Goal: Use online tool/utility: Utilize a website feature to perform a specific function

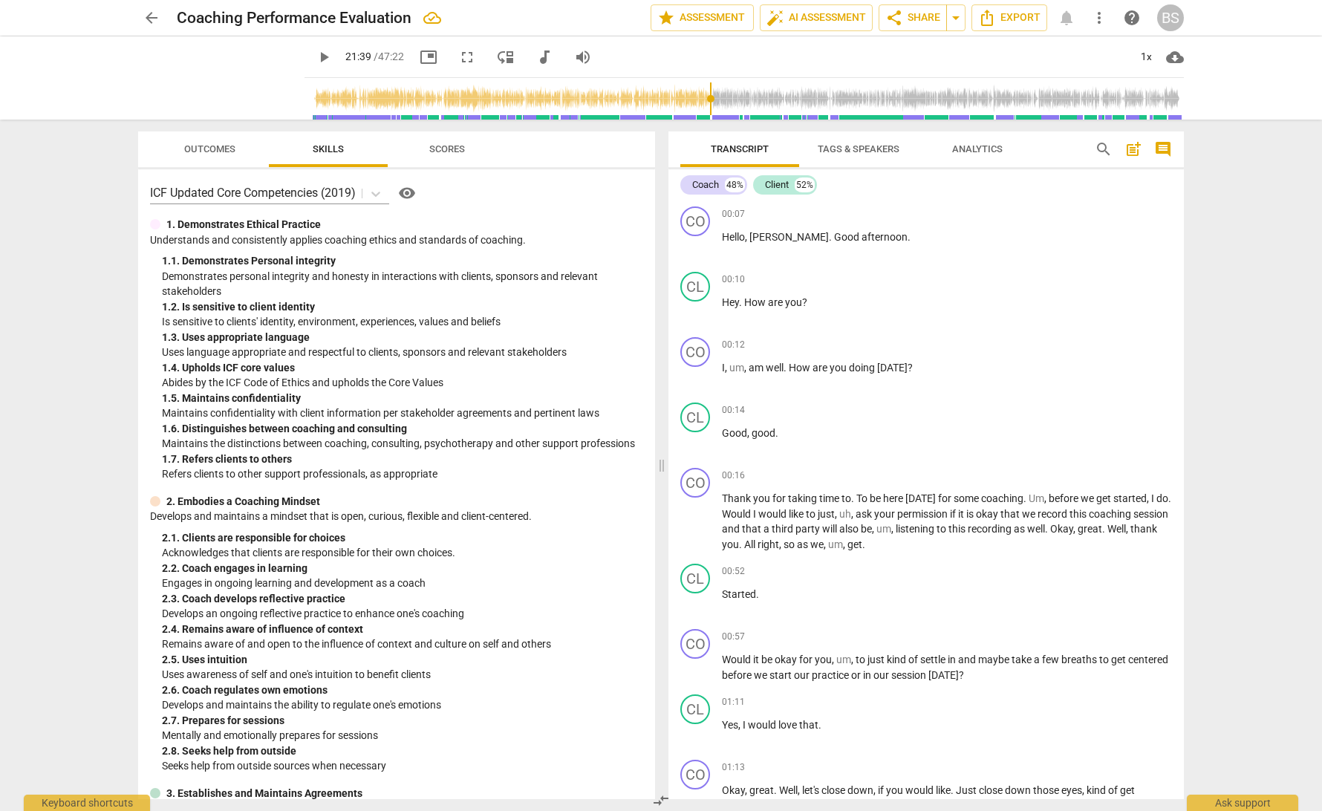
scroll to position [4170, 0]
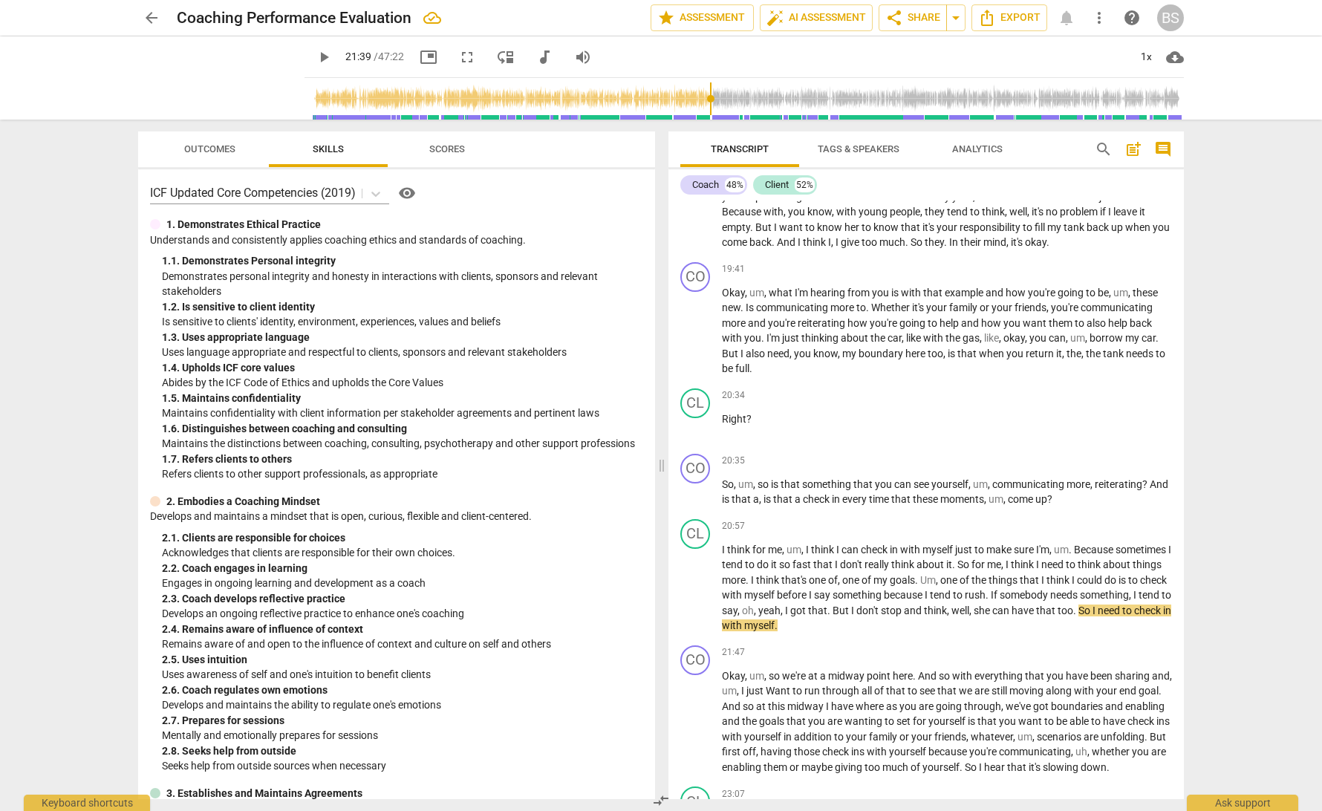
type input "1300"
click at [150, 18] on span "arrow_back" at bounding box center [152, 18] width 18 height 18
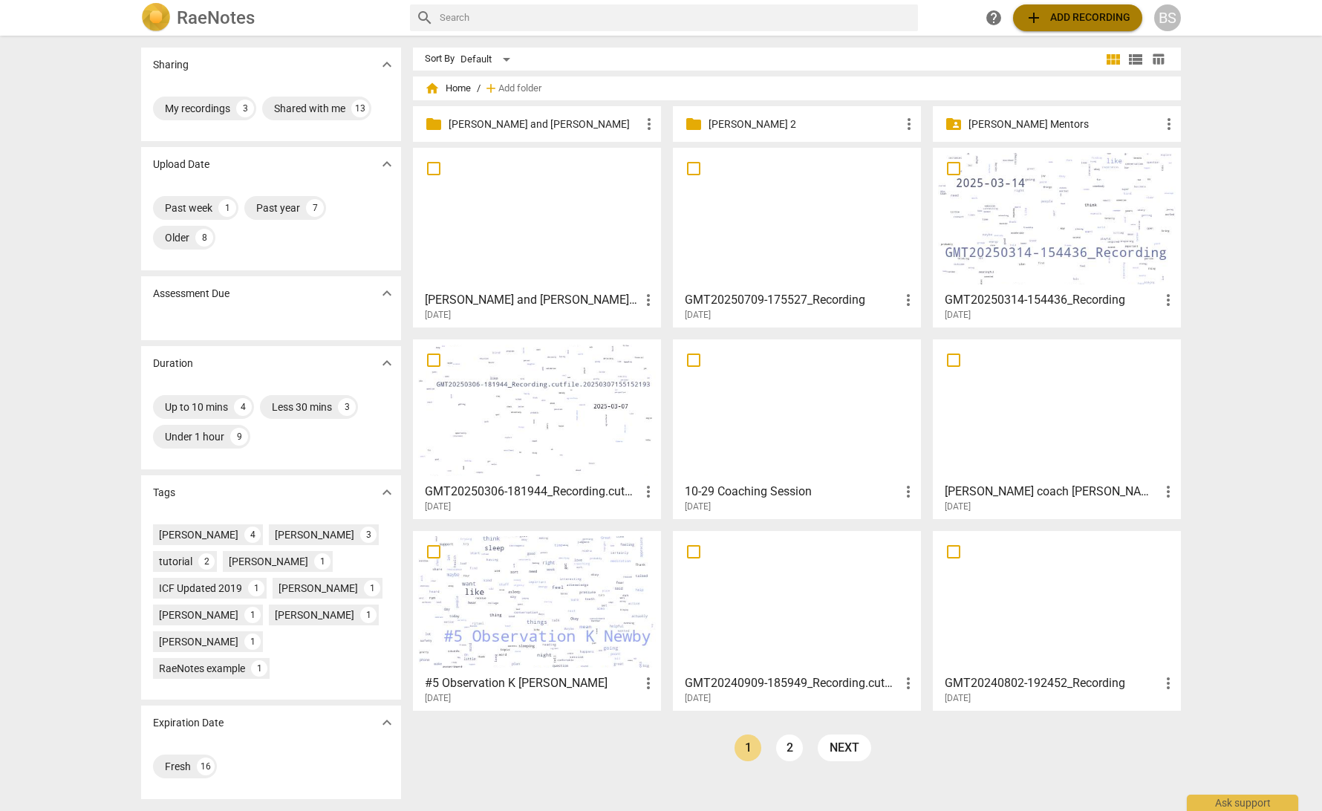
click at [1068, 16] on span "add Add recording" at bounding box center [1077, 18] width 105 height 18
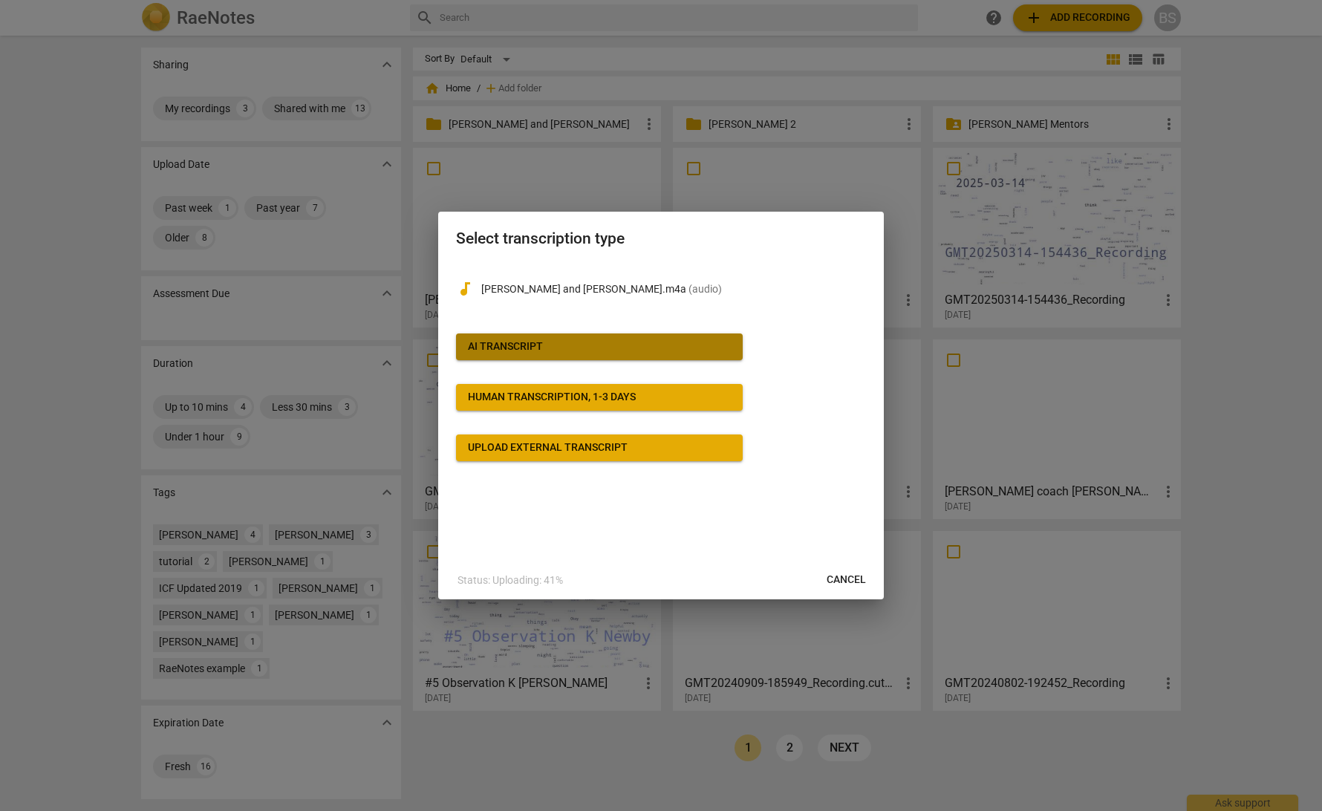
click at [589, 347] on span "AI Transcript" at bounding box center [599, 346] width 263 height 15
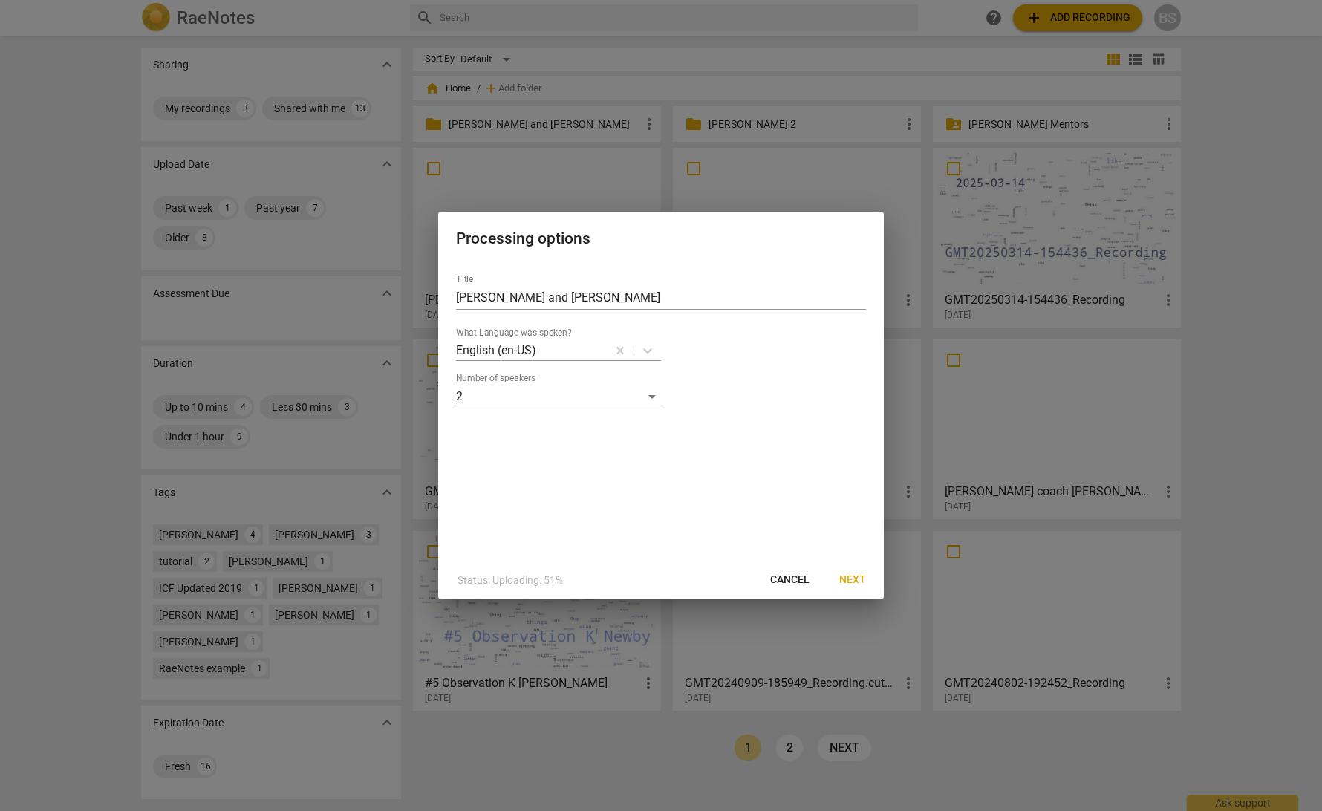
click at [852, 576] on span "Next" at bounding box center [852, 579] width 27 height 15
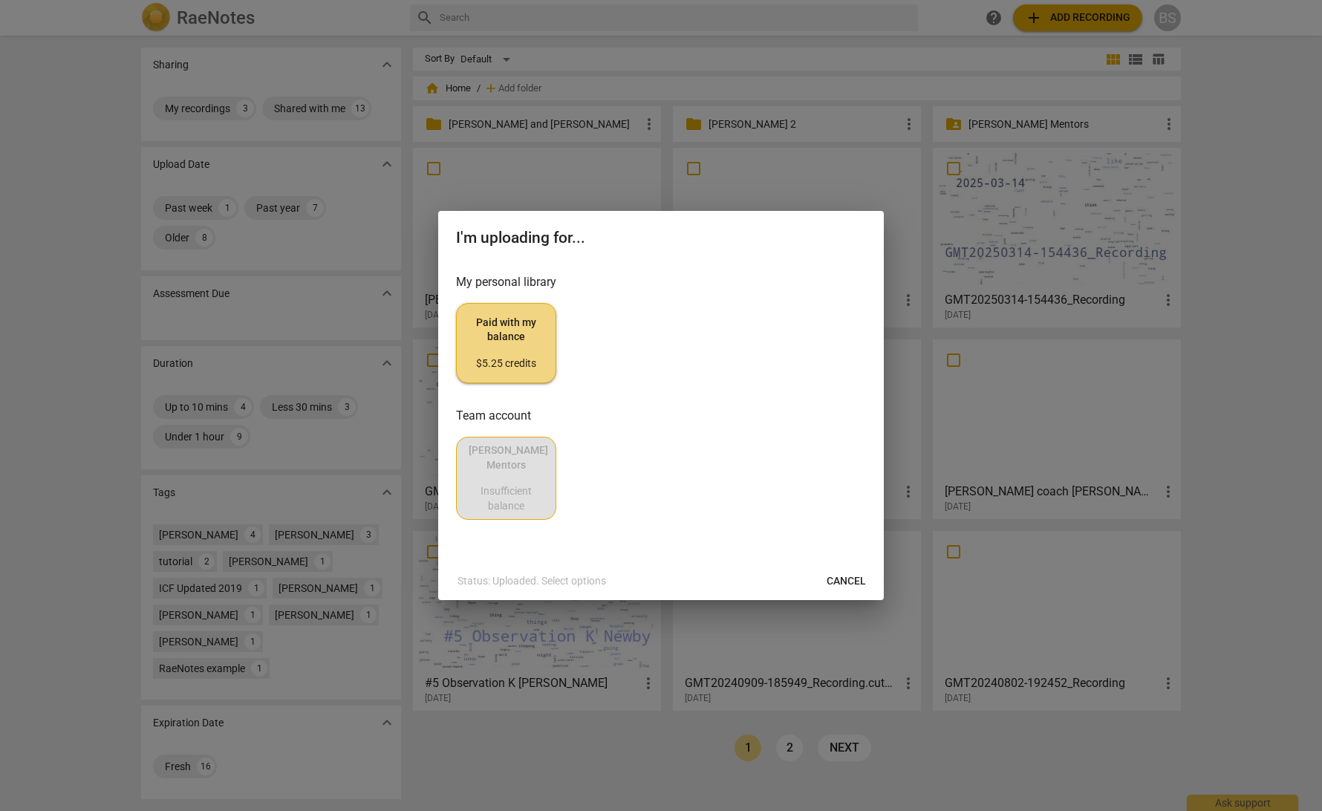
click at [502, 355] on span "Paid with my balance $5.25 credits" at bounding box center [505, 344] width 75 height 56
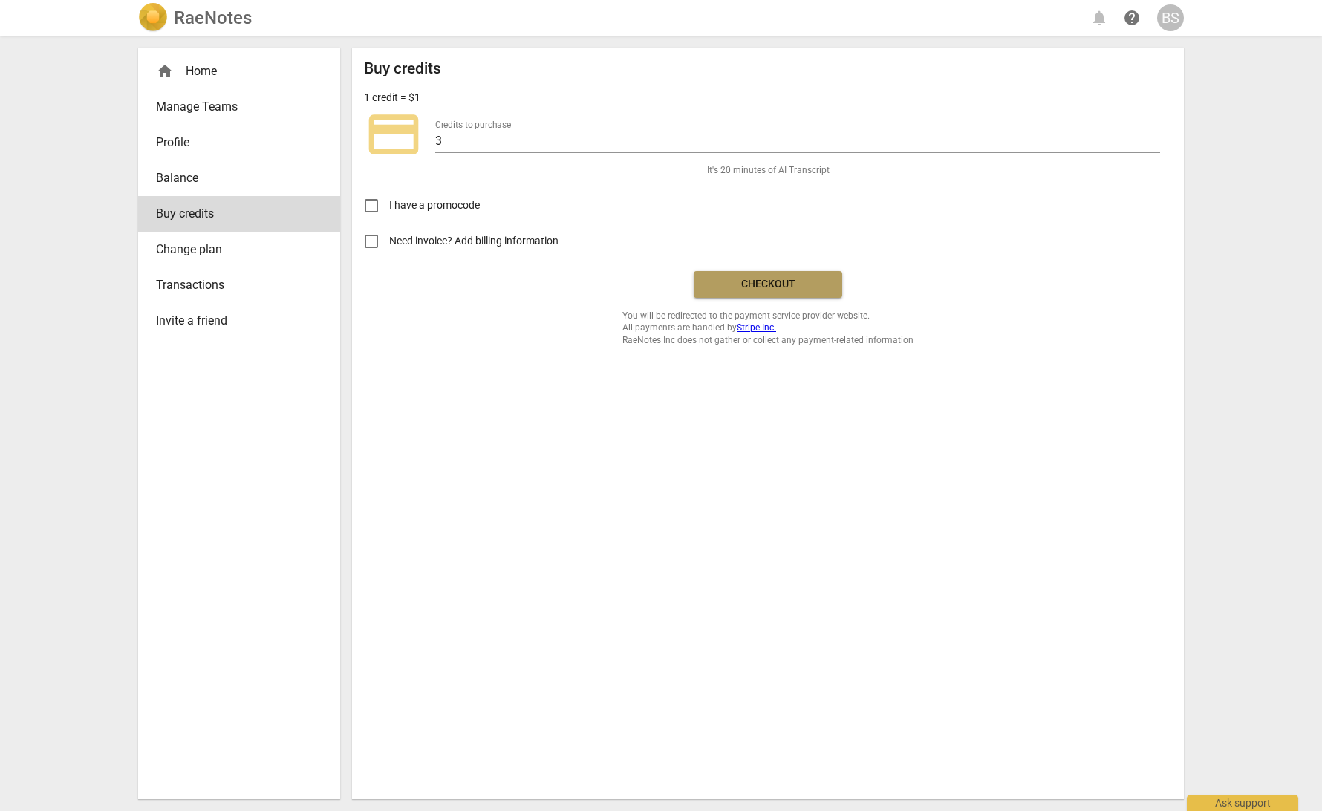
click at [759, 284] on span "Checkout" at bounding box center [767, 284] width 125 height 15
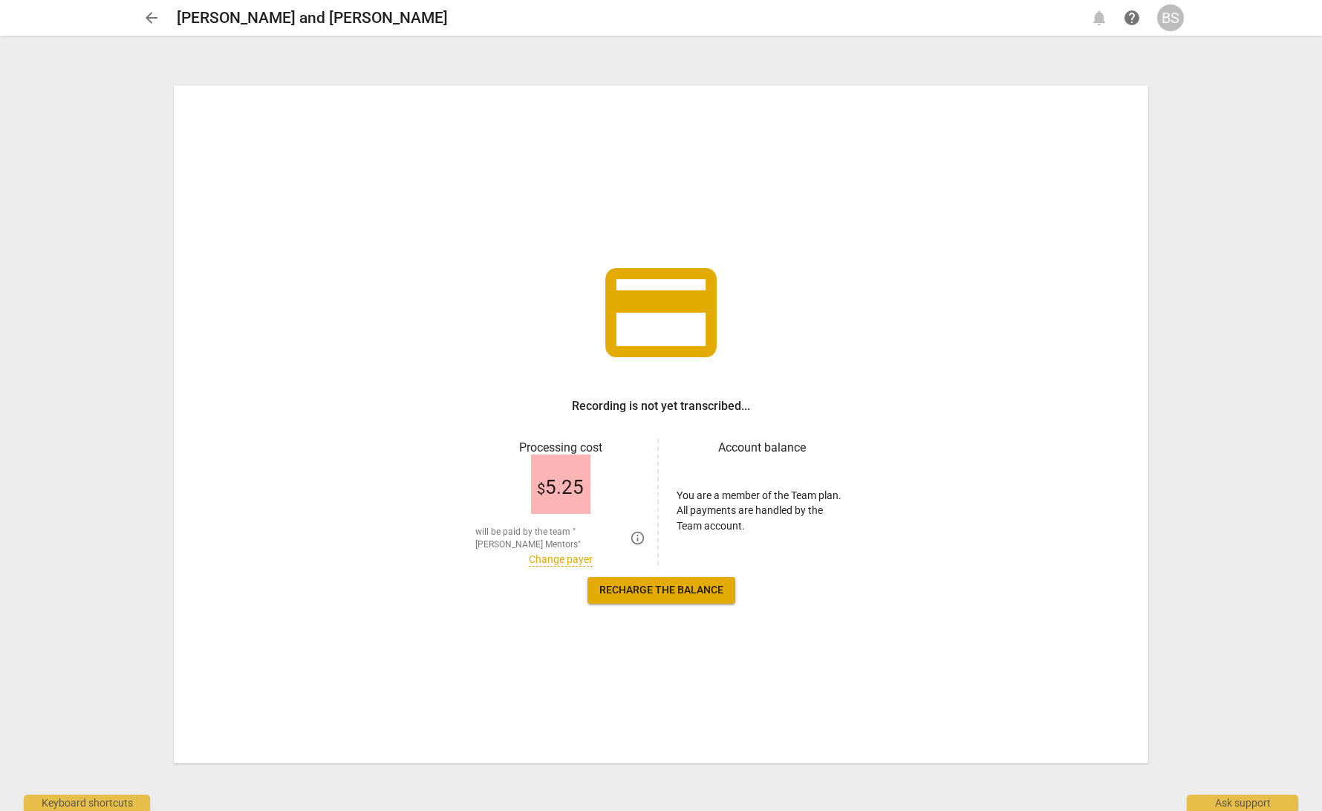
click at [549, 560] on link "Change payer" at bounding box center [561, 559] width 64 height 13
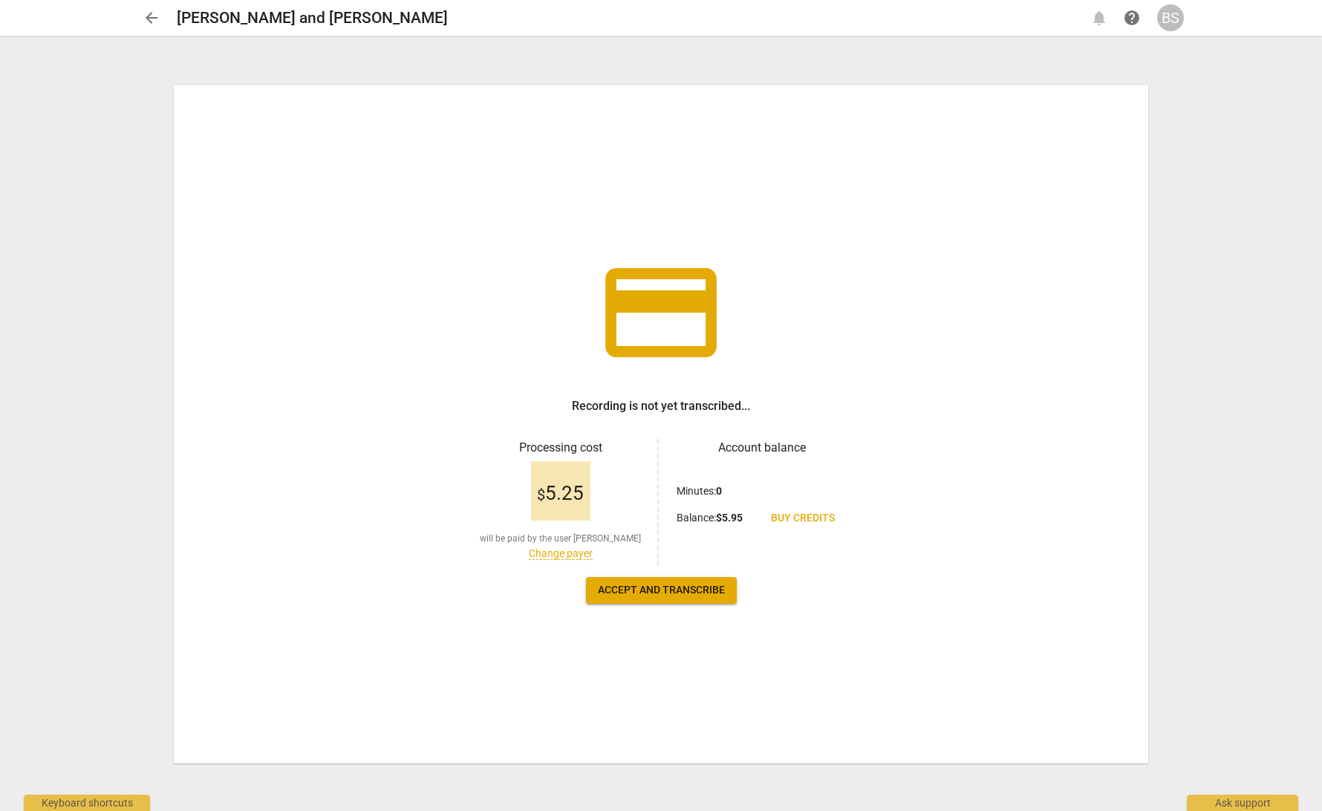
click at [687, 590] on span "Accept and transcribe" at bounding box center [661, 590] width 127 height 15
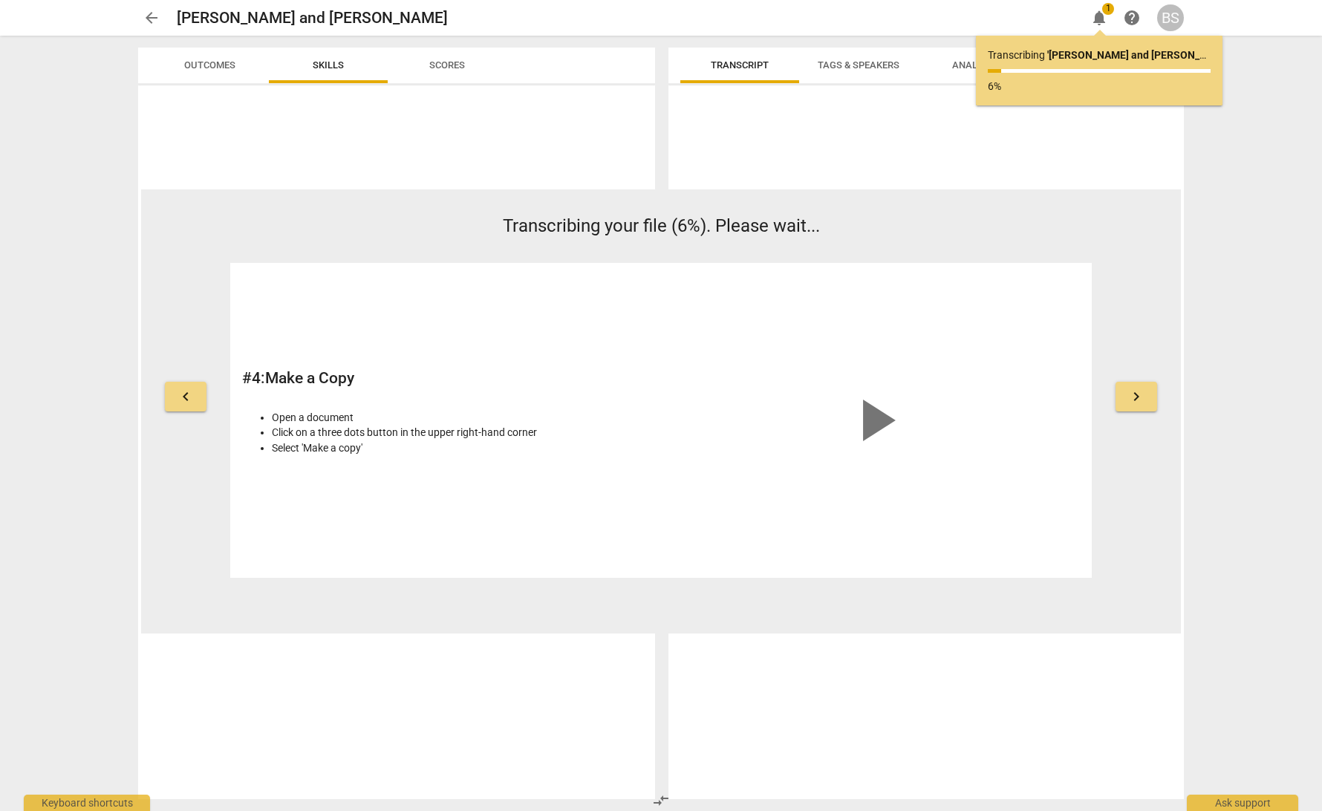
click at [151, 19] on span "arrow_back" at bounding box center [152, 18] width 18 height 18
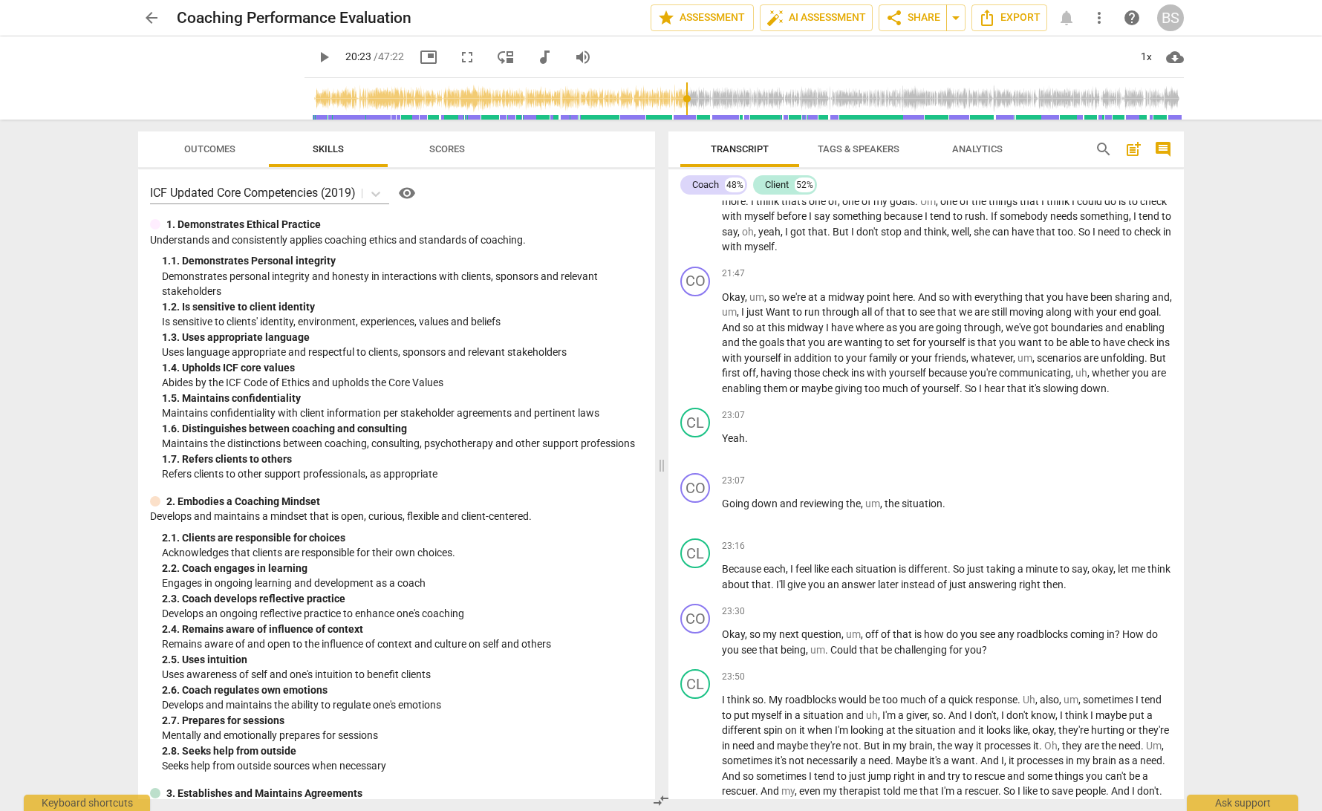
scroll to position [4279, 0]
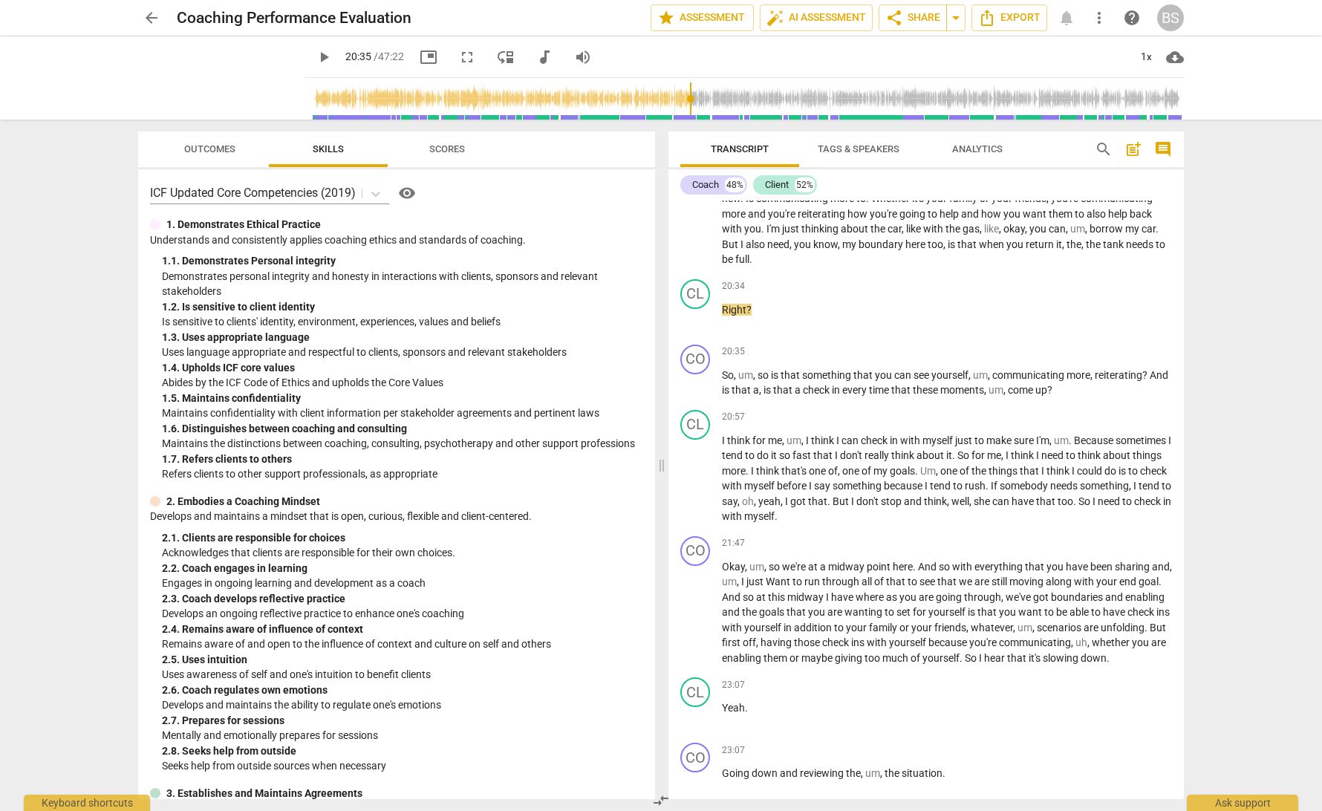
drag, startPoint x: 293, startPoint y: 99, endPoint x: 679, endPoint y: 100, distance: 386.1
click at [679, 100] on input "range" at bounding box center [746, 99] width 873 height 48
drag, startPoint x: 307, startPoint y: 56, endPoint x: 267, endPoint y: 80, distance: 46.6
click at [315, 57] on span "play_arrow" at bounding box center [324, 57] width 18 height 18
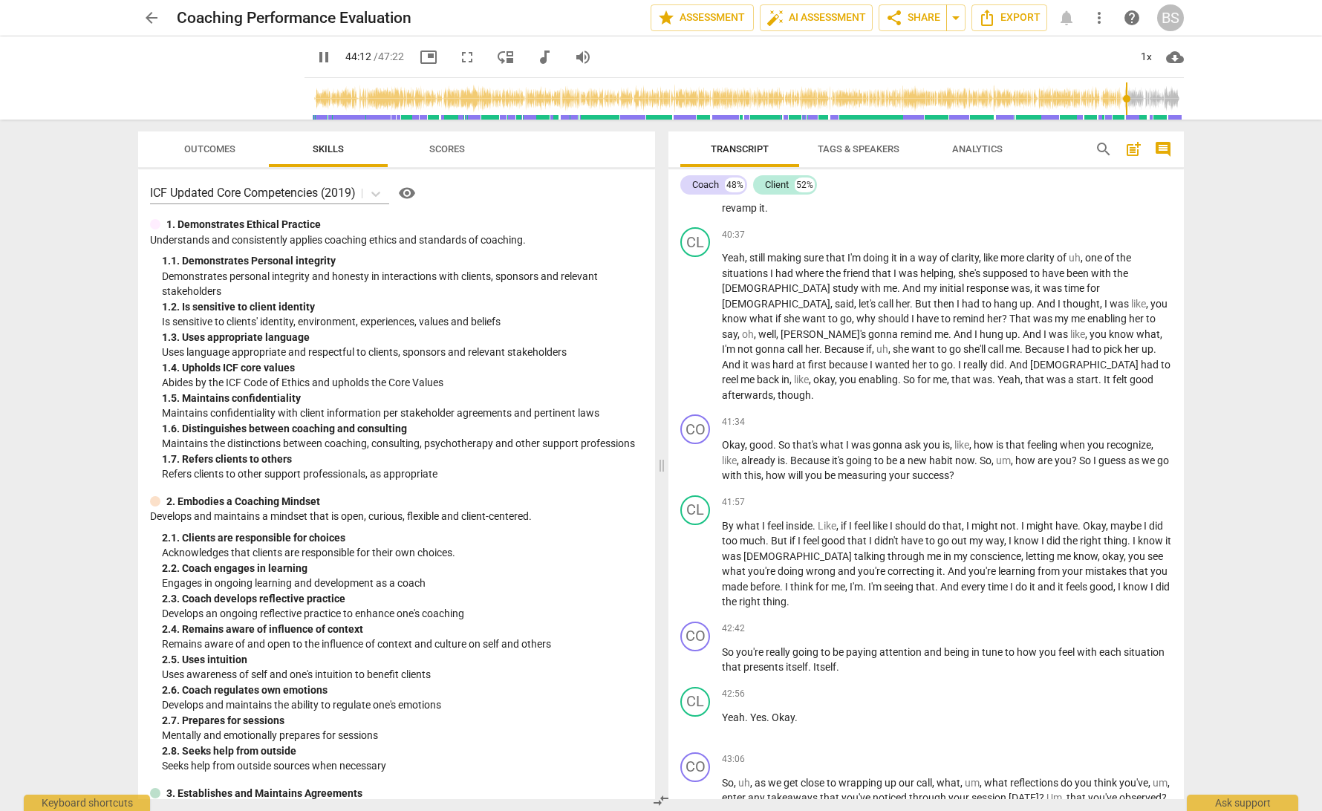
scroll to position [8537, 0]
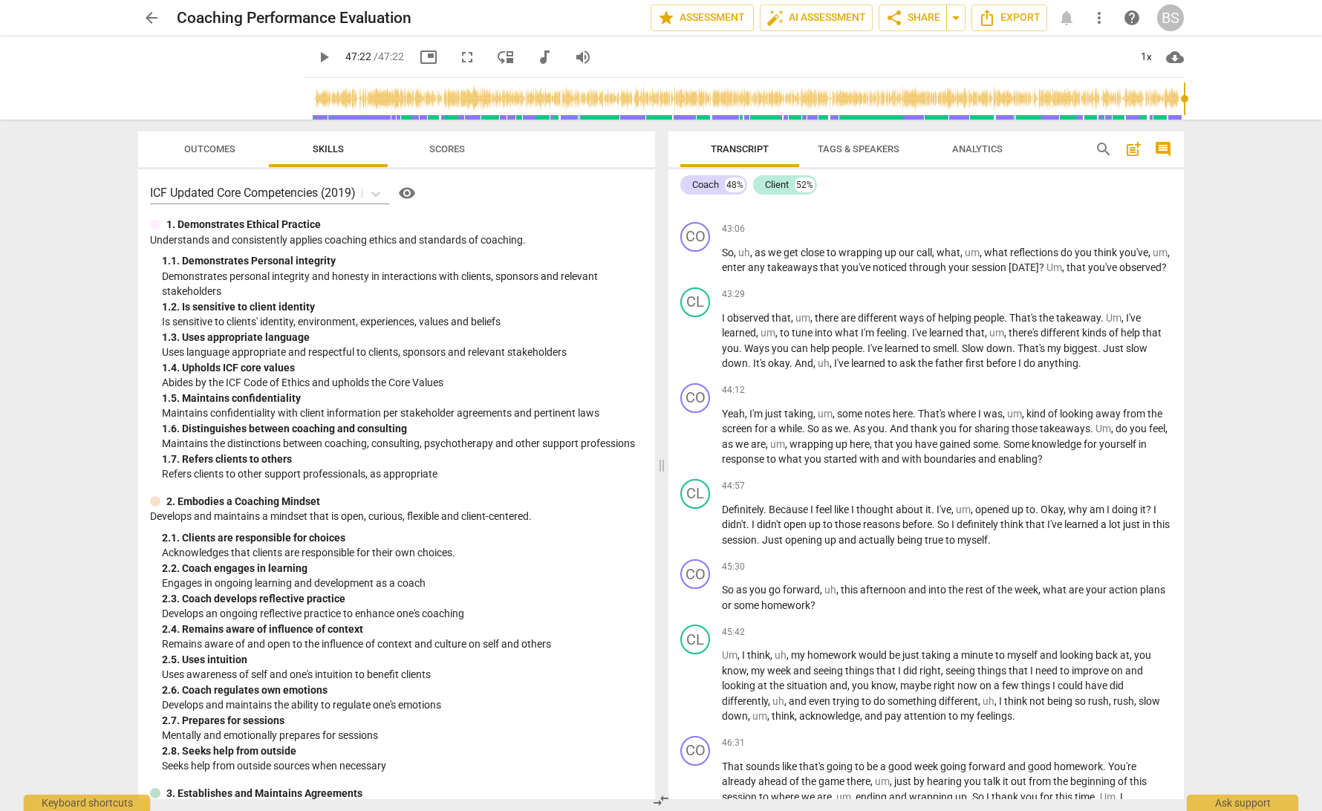
type input "2842"
click at [154, 15] on span "arrow_back" at bounding box center [152, 18] width 18 height 18
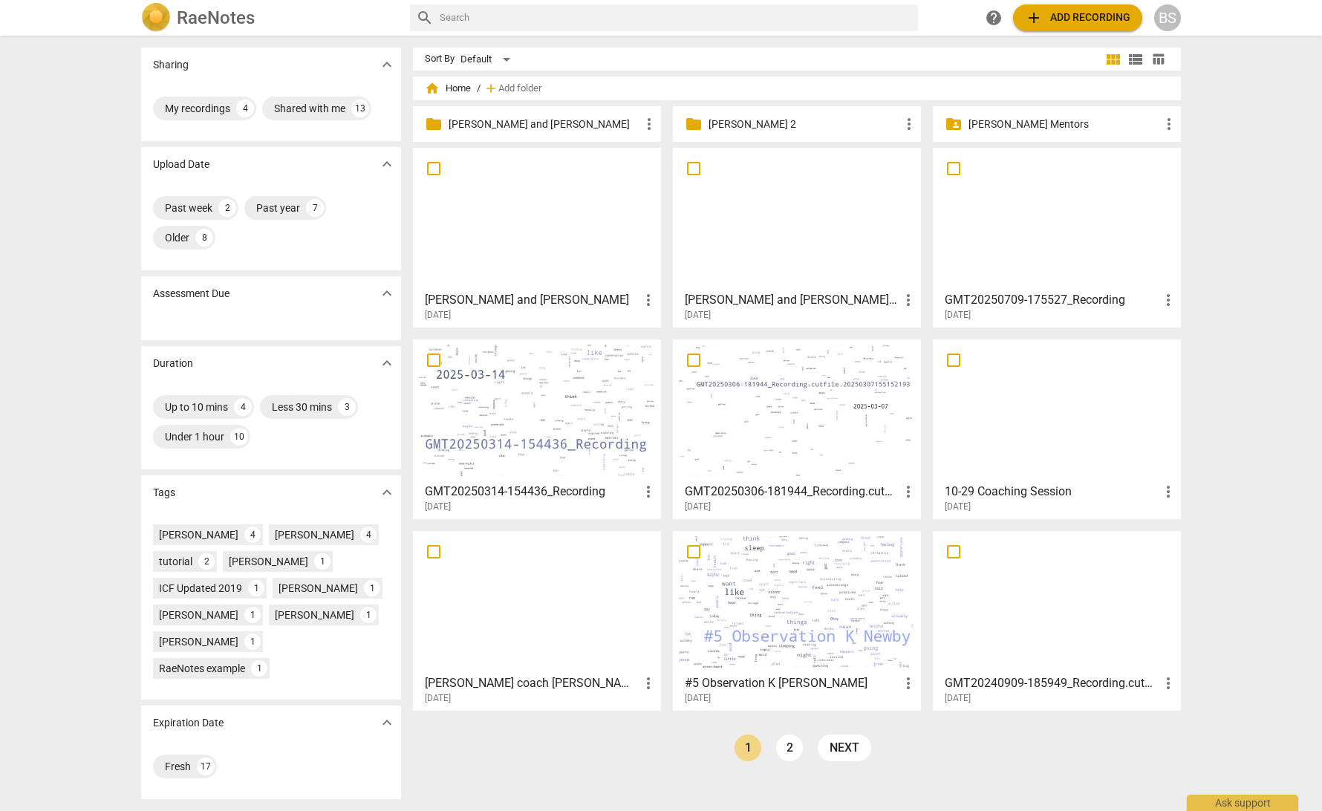
click at [540, 239] on div at bounding box center [537, 218] width 238 height 131
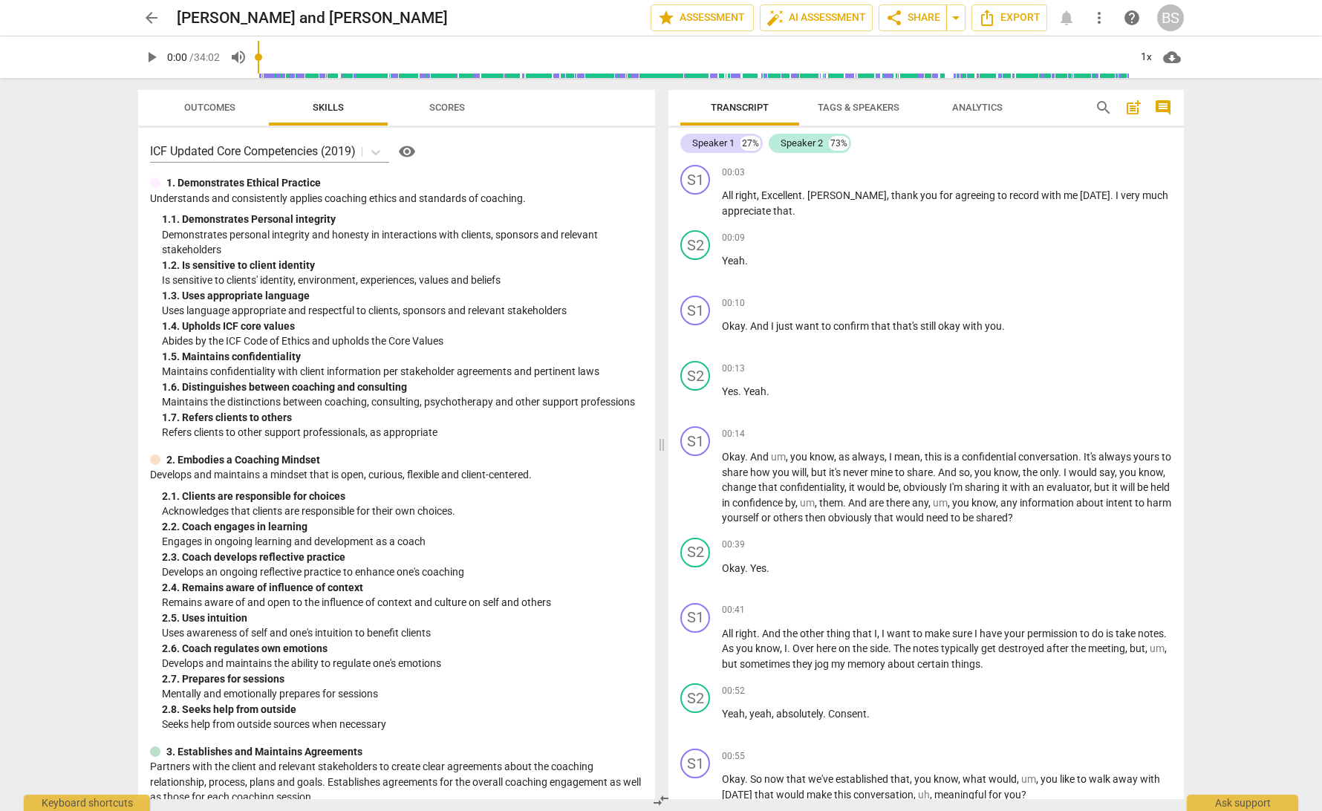
click at [408, 154] on span "visibility" at bounding box center [407, 152] width 18 height 18
click at [808, 15] on span "auto_fix_high AI Assessment" at bounding box center [815, 18] width 99 height 18
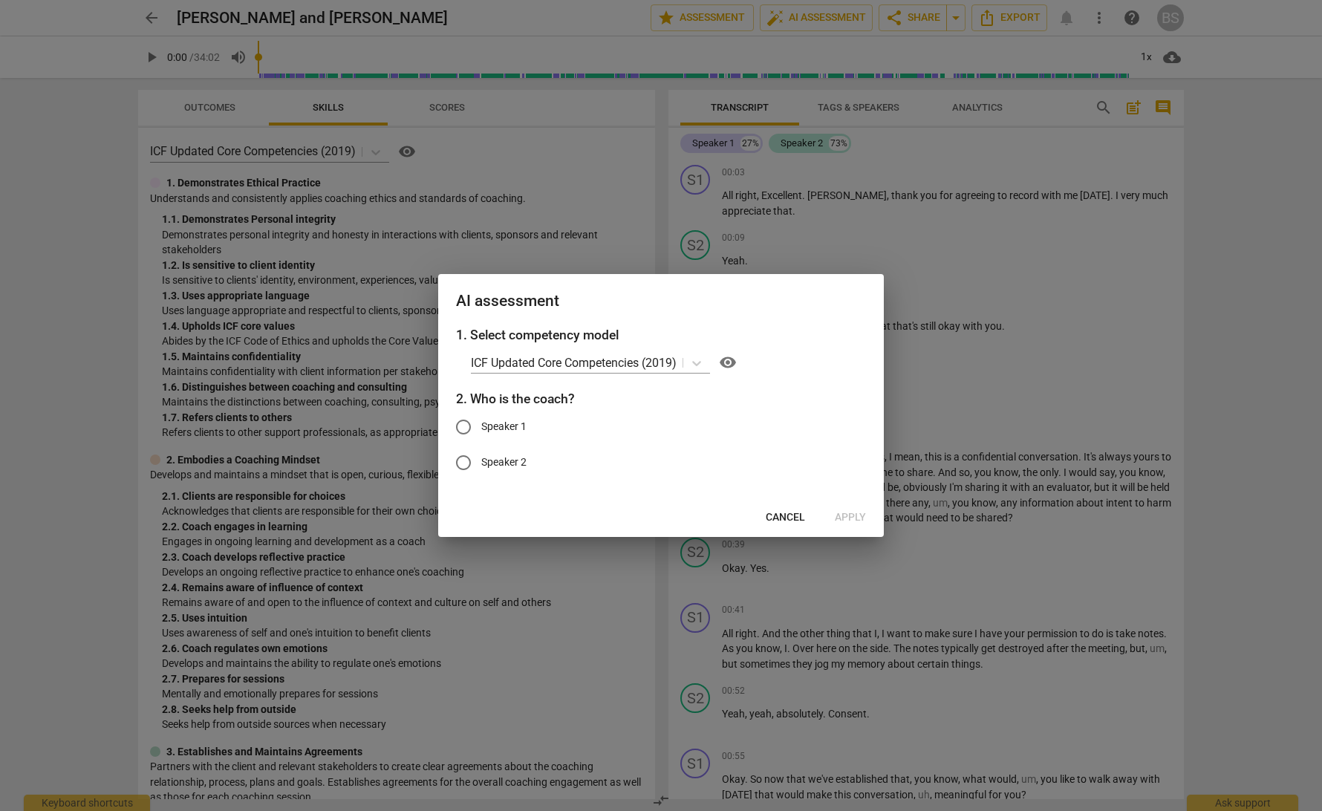
click at [464, 424] on input "Speaker 1" at bounding box center [463, 427] width 36 height 36
radio input "true"
click at [857, 515] on span "Apply" at bounding box center [849, 517] width 31 height 15
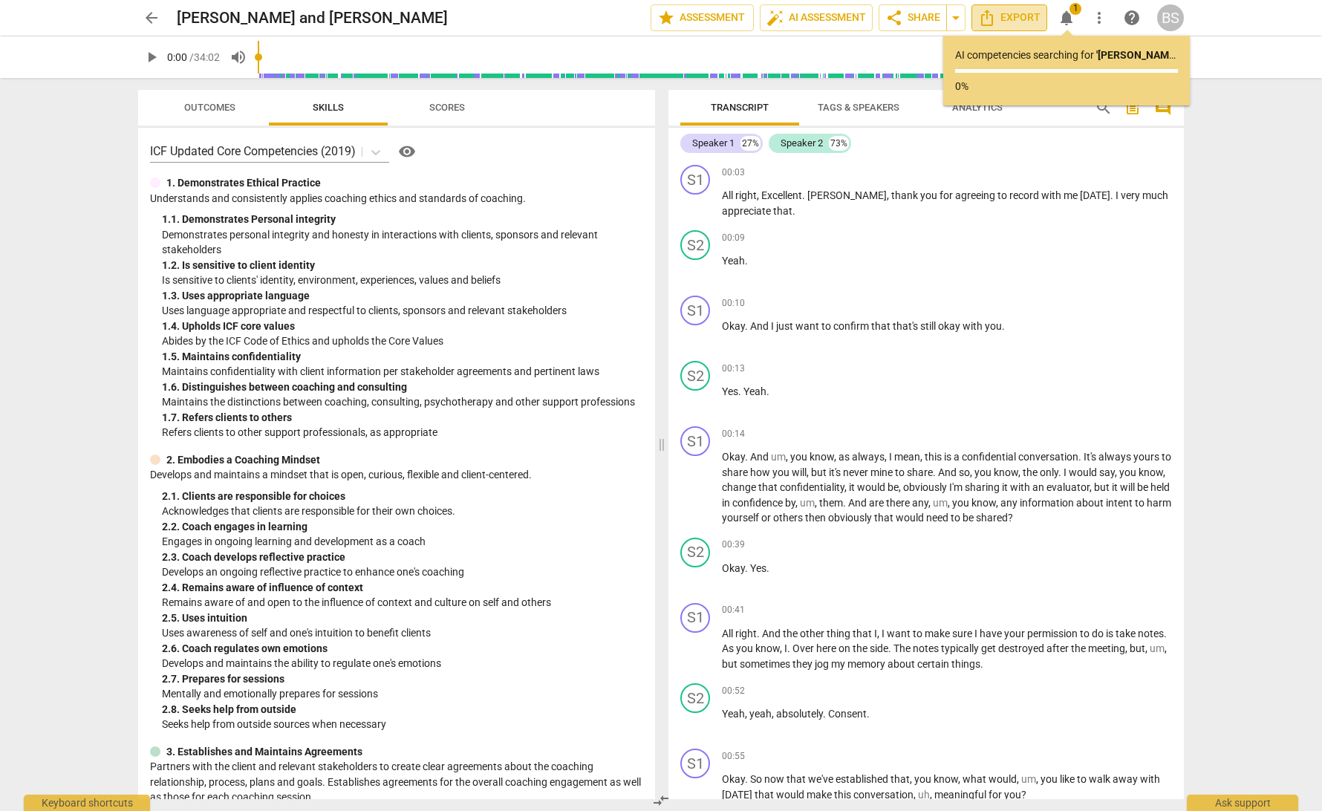
click at [1018, 20] on span "Export" at bounding box center [1009, 18] width 62 height 18
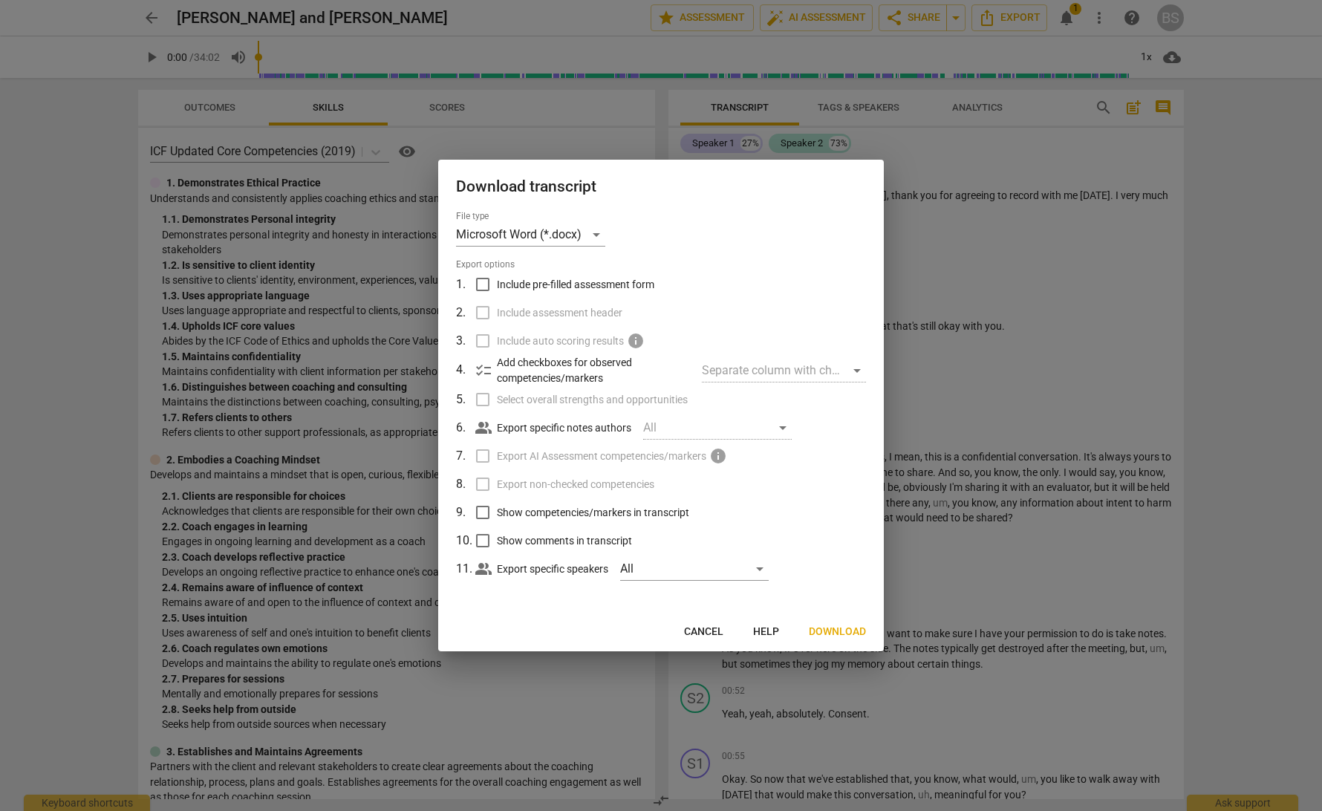
click at [832, 628] on span "Download" at bounding box center [836, 631] width 57 height 15
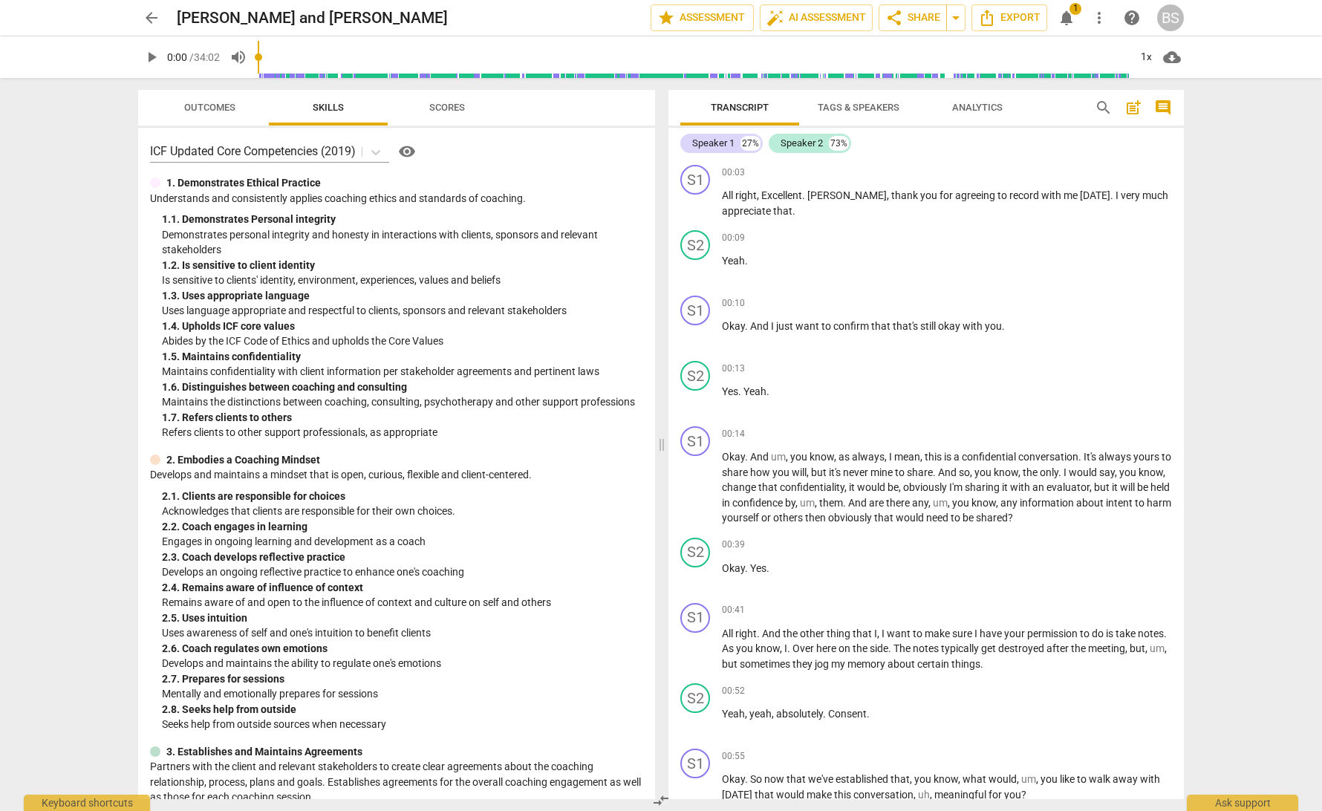
click at [866, 105] on span "Tags & Speakers" at bounding box center [858, 107] width 82 height 11
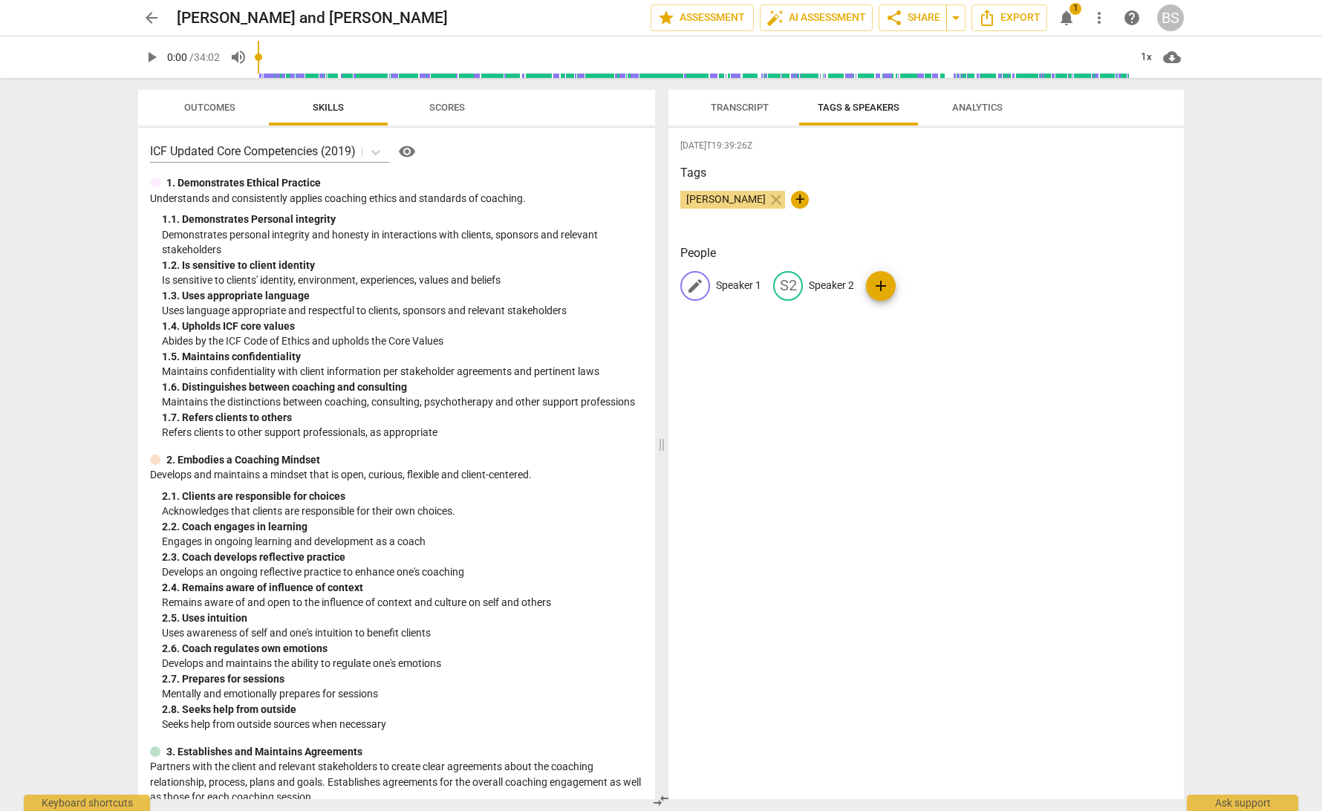
click at [744, 287] on p "Speaker 1" at bounding box center [738, 286] width 45 height 16
type input "Coach"
click at [927, 287] on p "Speaker 2" at bounding box center [927, 286] width 45 height 16
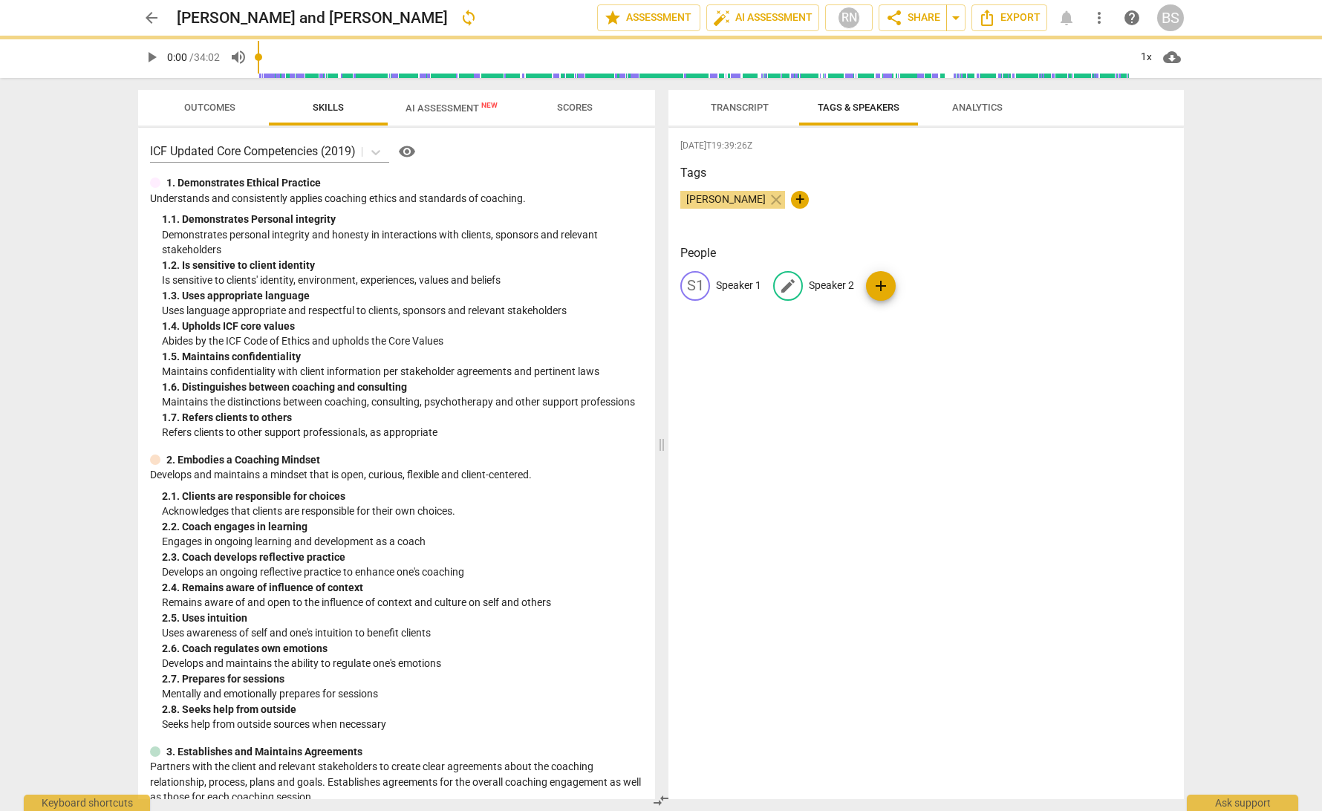
click at [831, 285] on p "Speaker 2" at bounding box center [830, 286] width 45 height 16
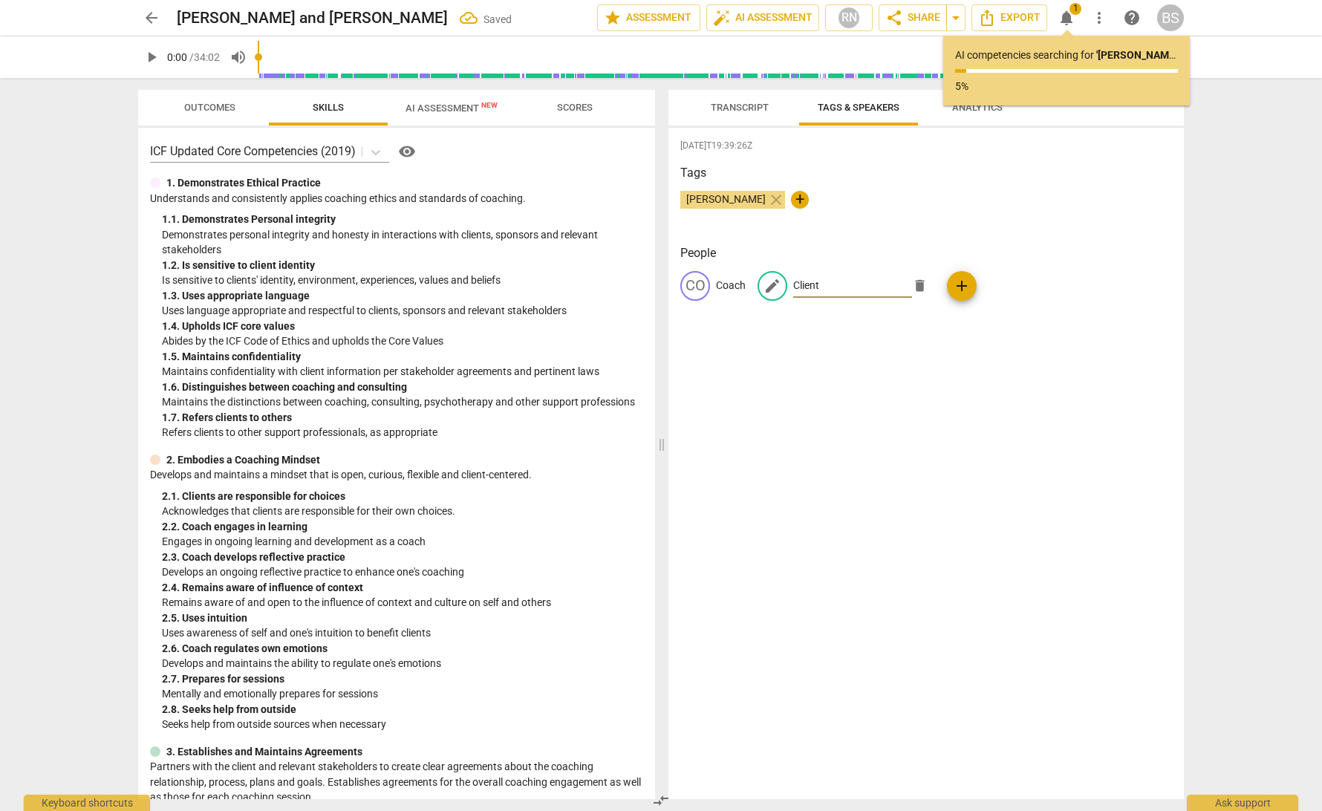
type input "Client"
click at [829, 364] on div "[DATE]T19:39:26Z Tags [PERSON_NAME] close + People CO Coach edit Client delete …" at bounding box center [925, 463] width 515 height 671
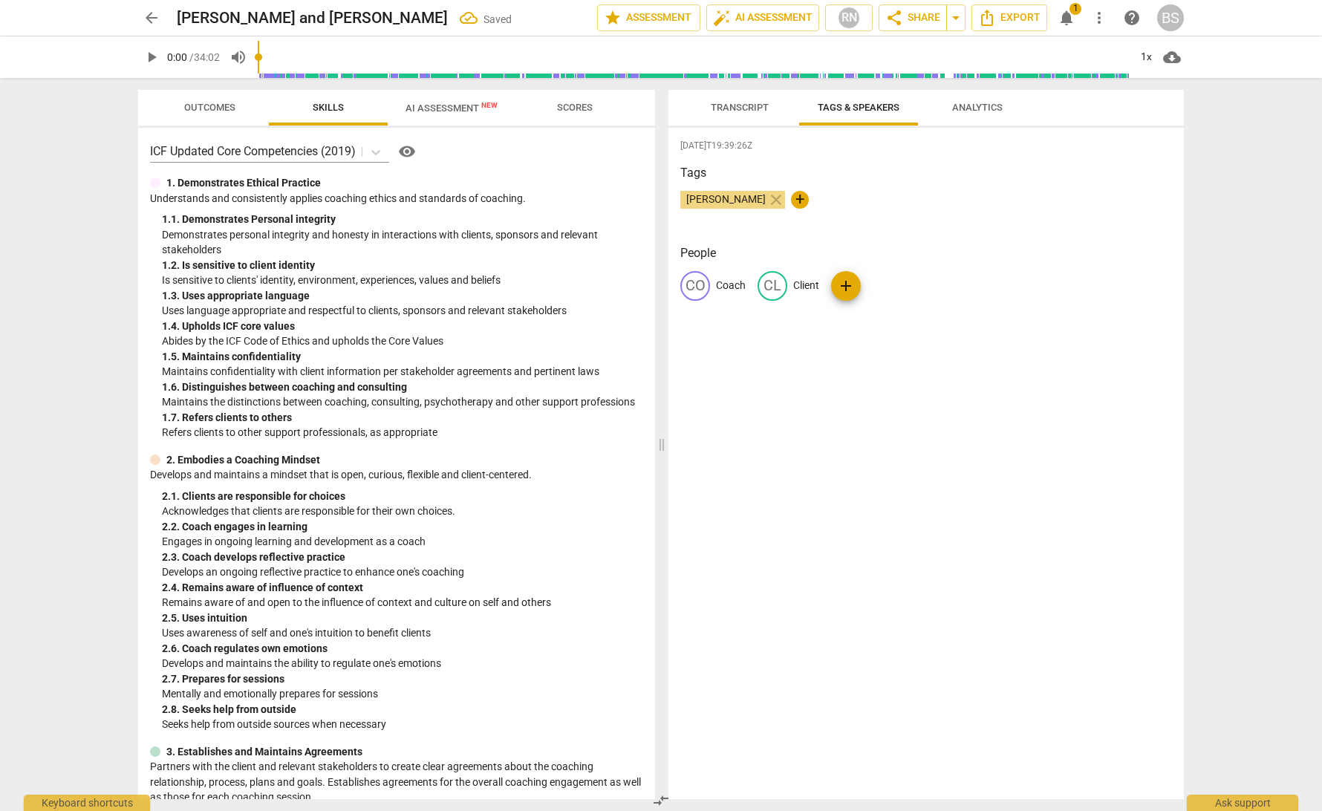
click at [774, 108] on span "Transcript" at bounding box center [740, 108] width 94 height 20
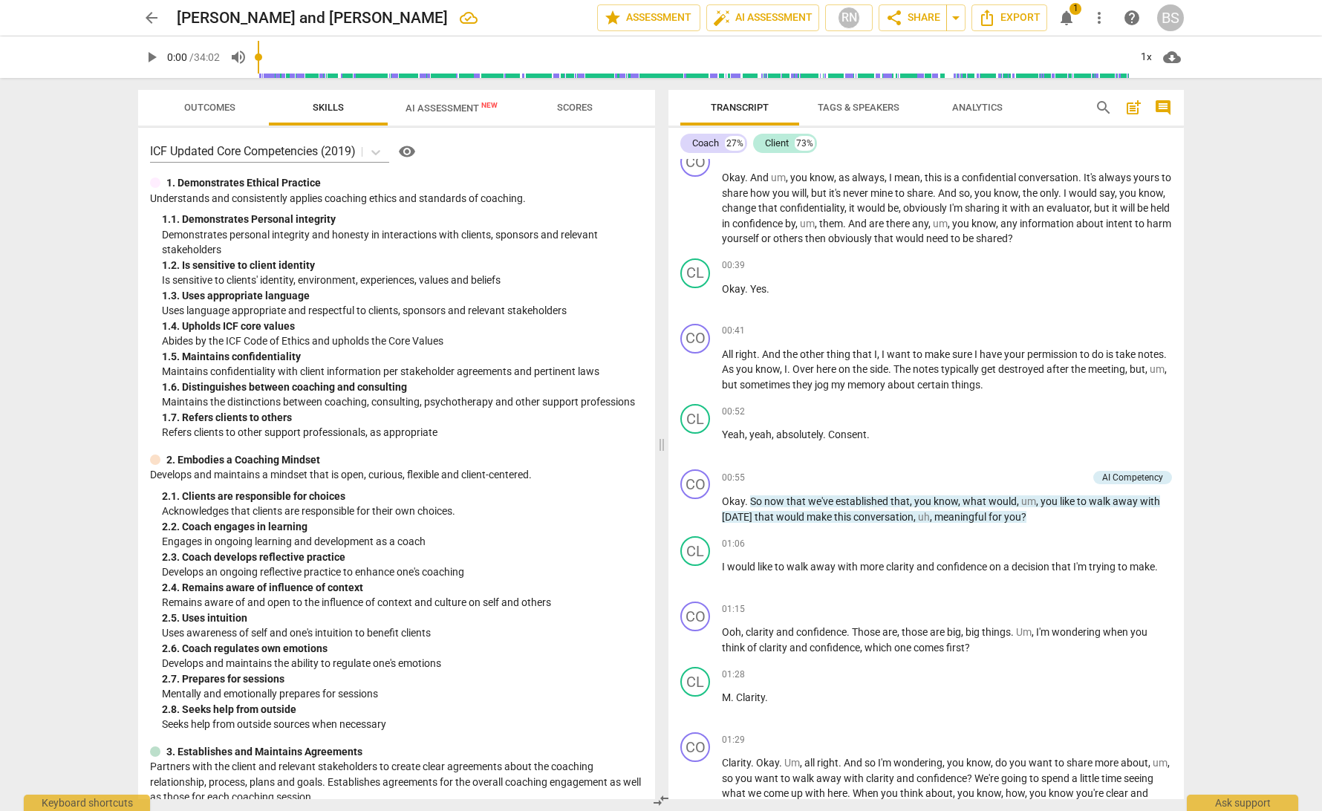
scroll to position [286, 0]
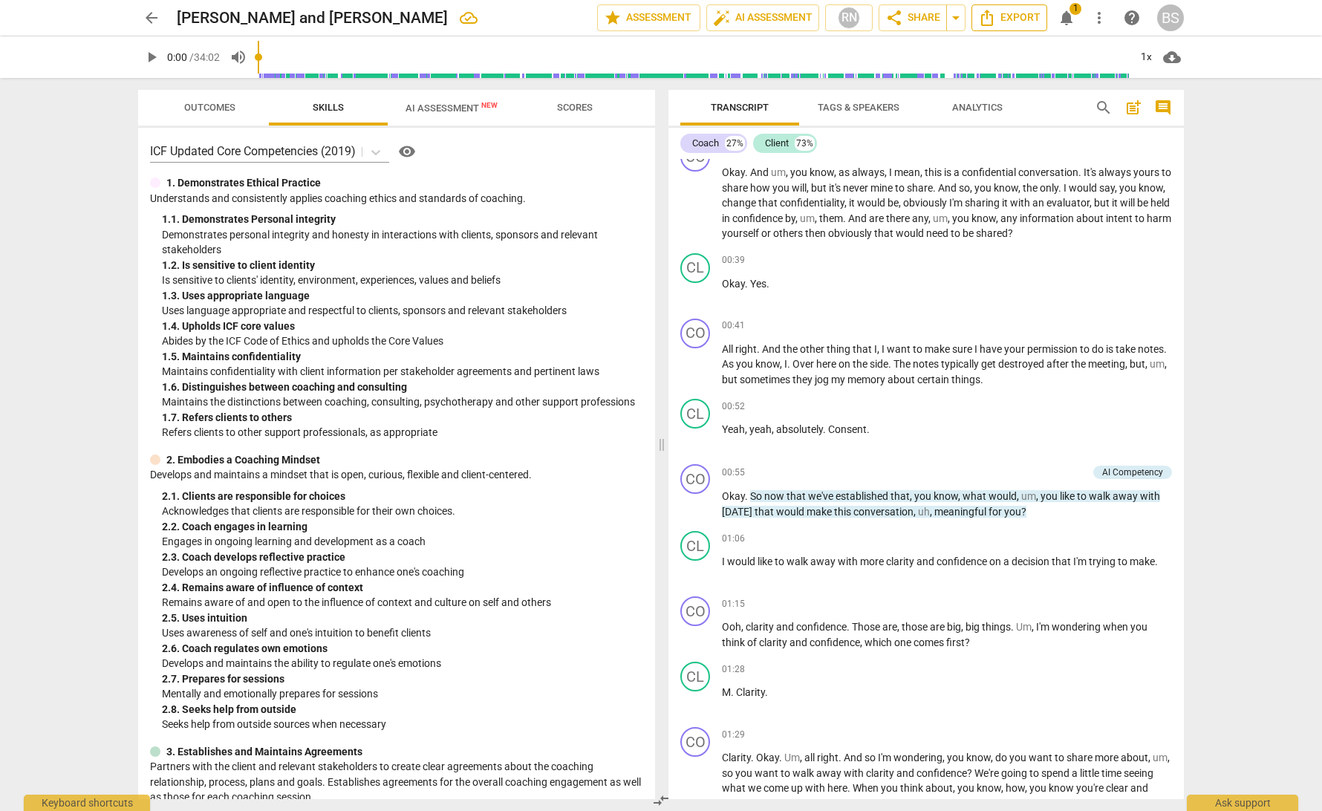
click at [1014, 17] on span "Export" at bounding box center [1009, 18] width 62 height 18
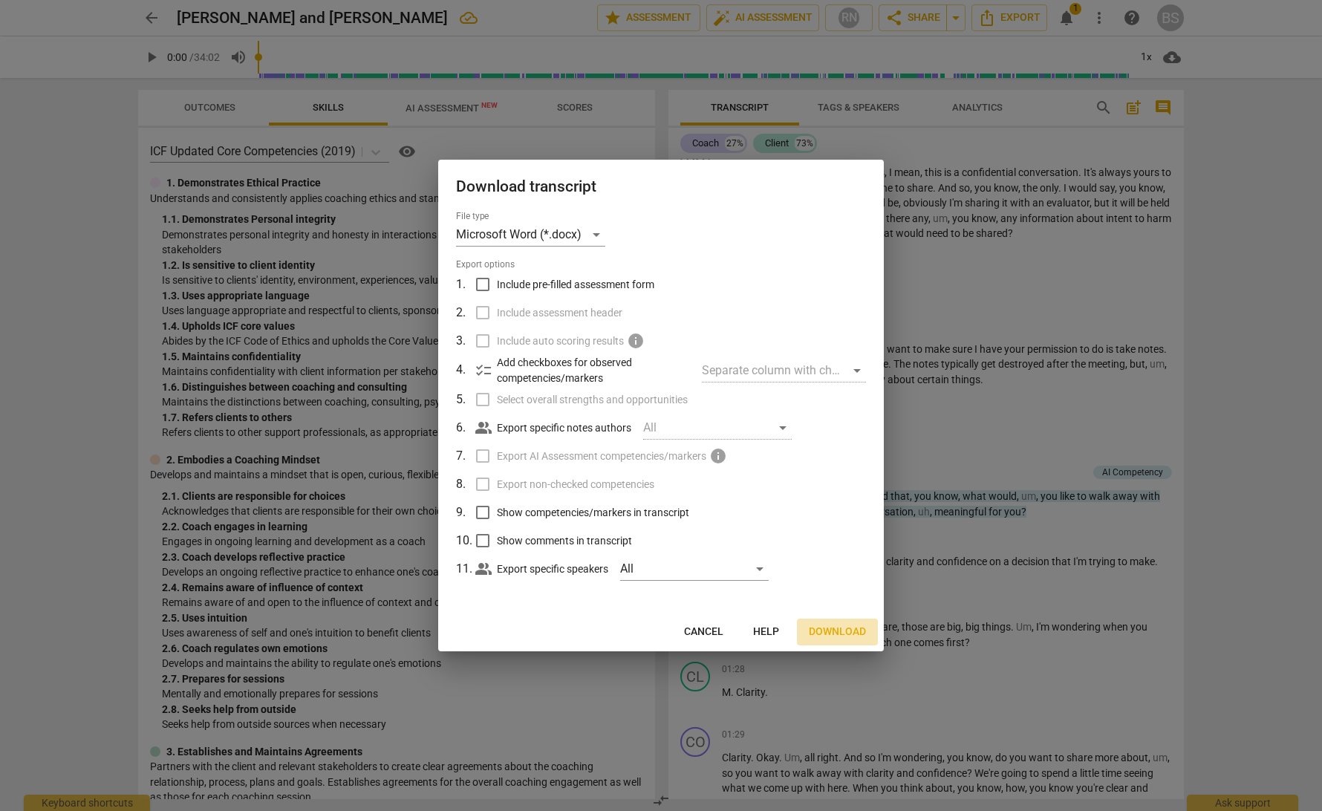
click at [827, 630] on span "Download" at bounding box center [836, 631] width 57 height 15
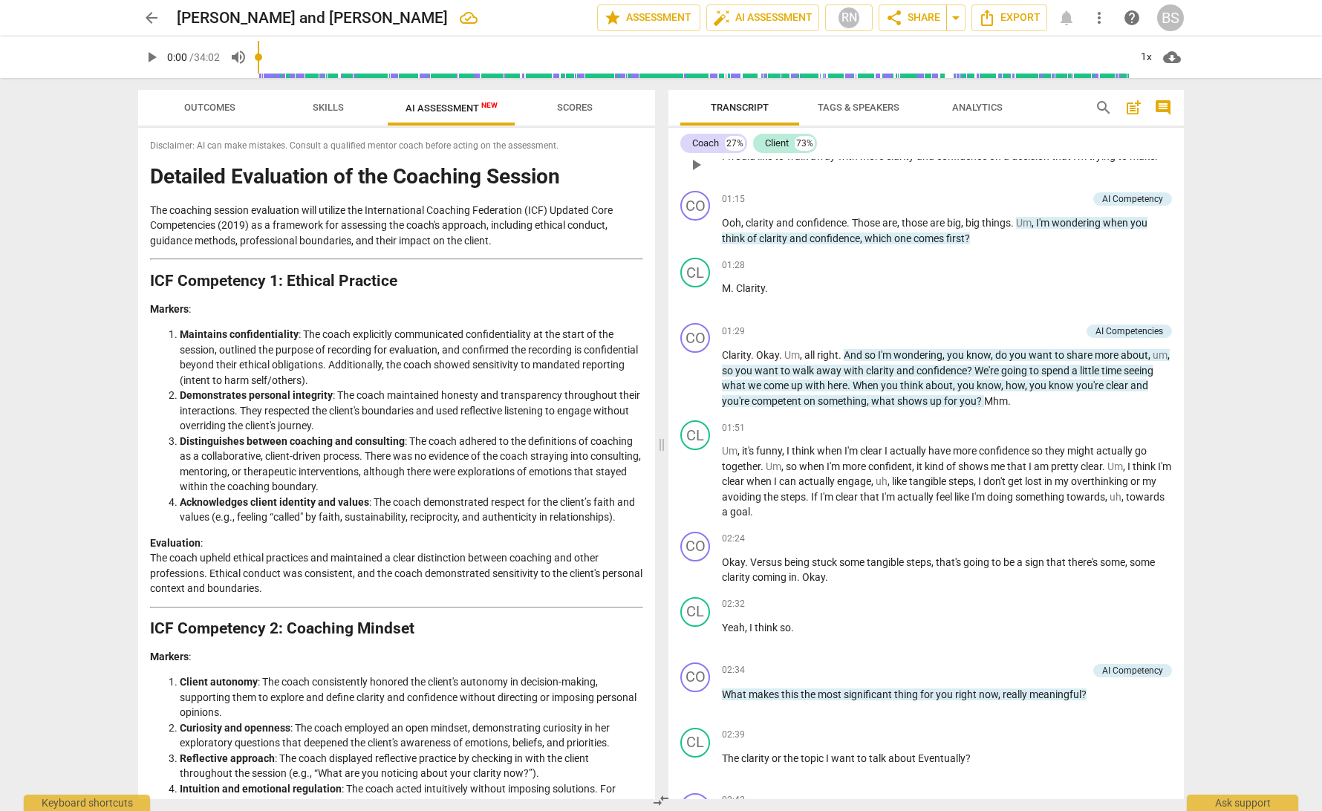
scroll to position [700, 0]
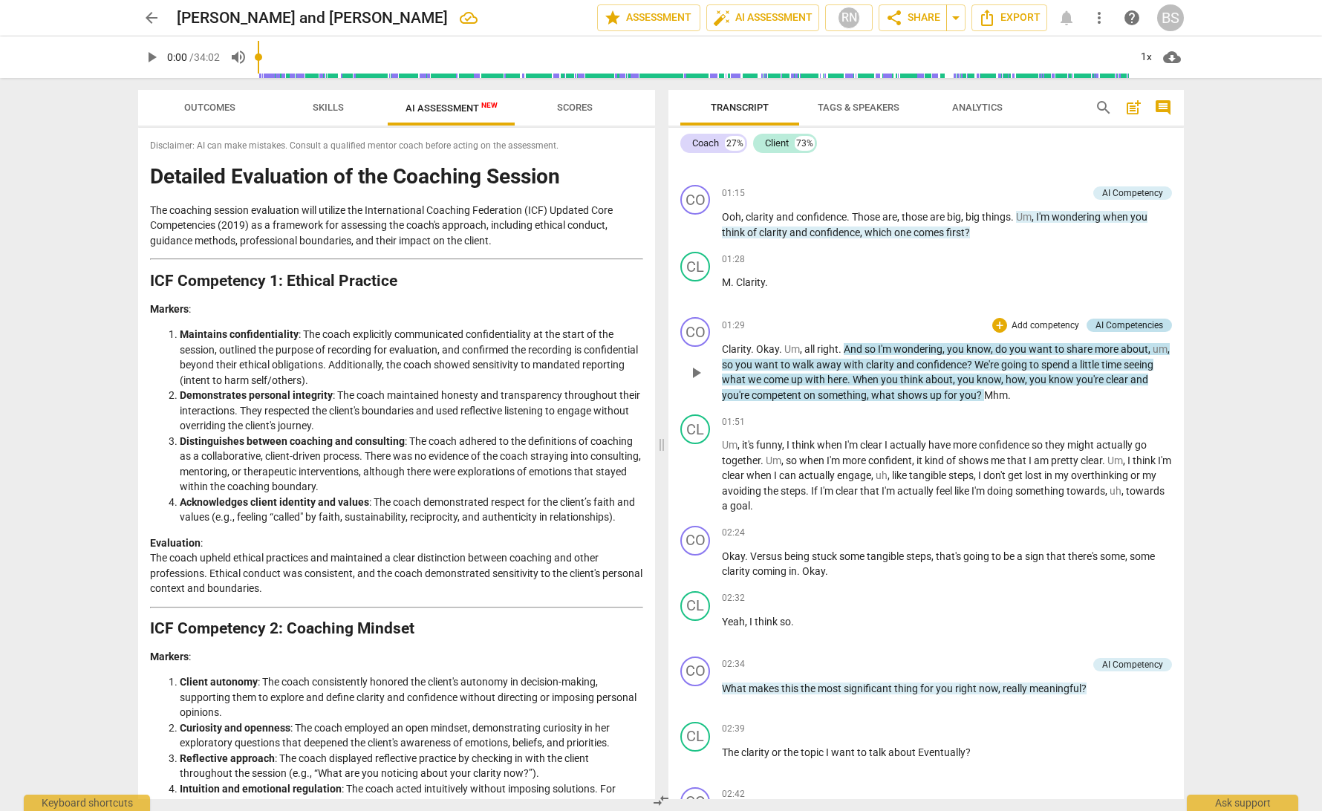
click at [1125, 319] on div "AI Competencies" at bounding box center [1129, 324] width 68 height 13
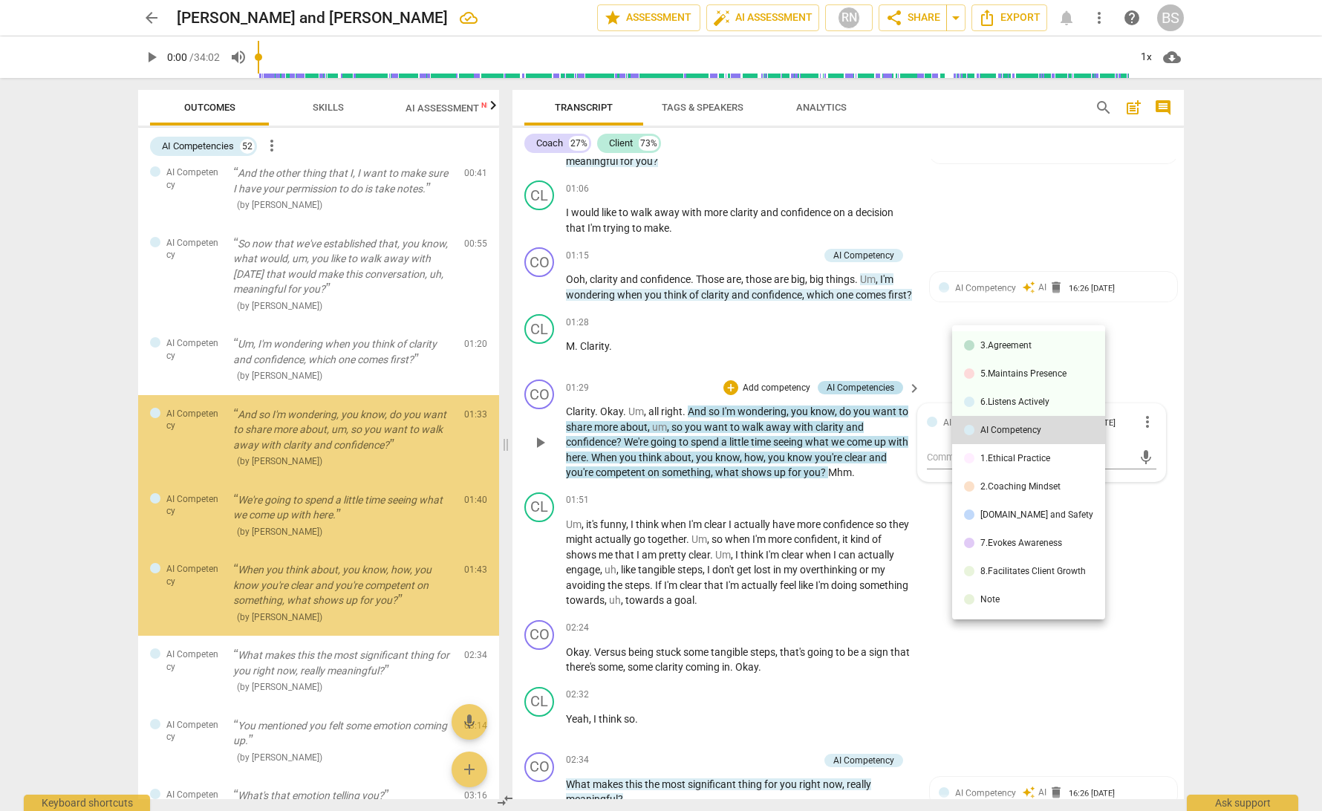
scroll to position [174, 0]
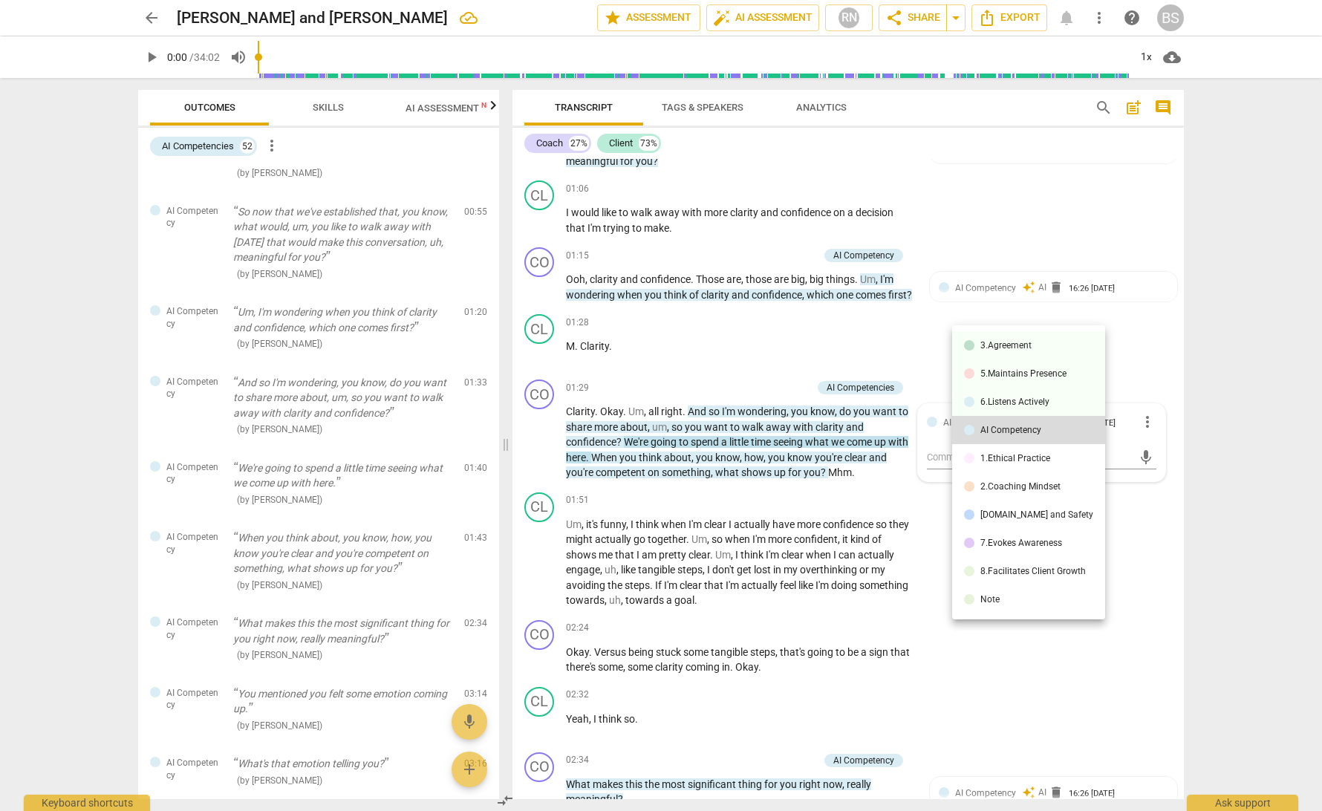
click at [1148, 355] on div at bounding box center [661, 405] width 1322 height 811
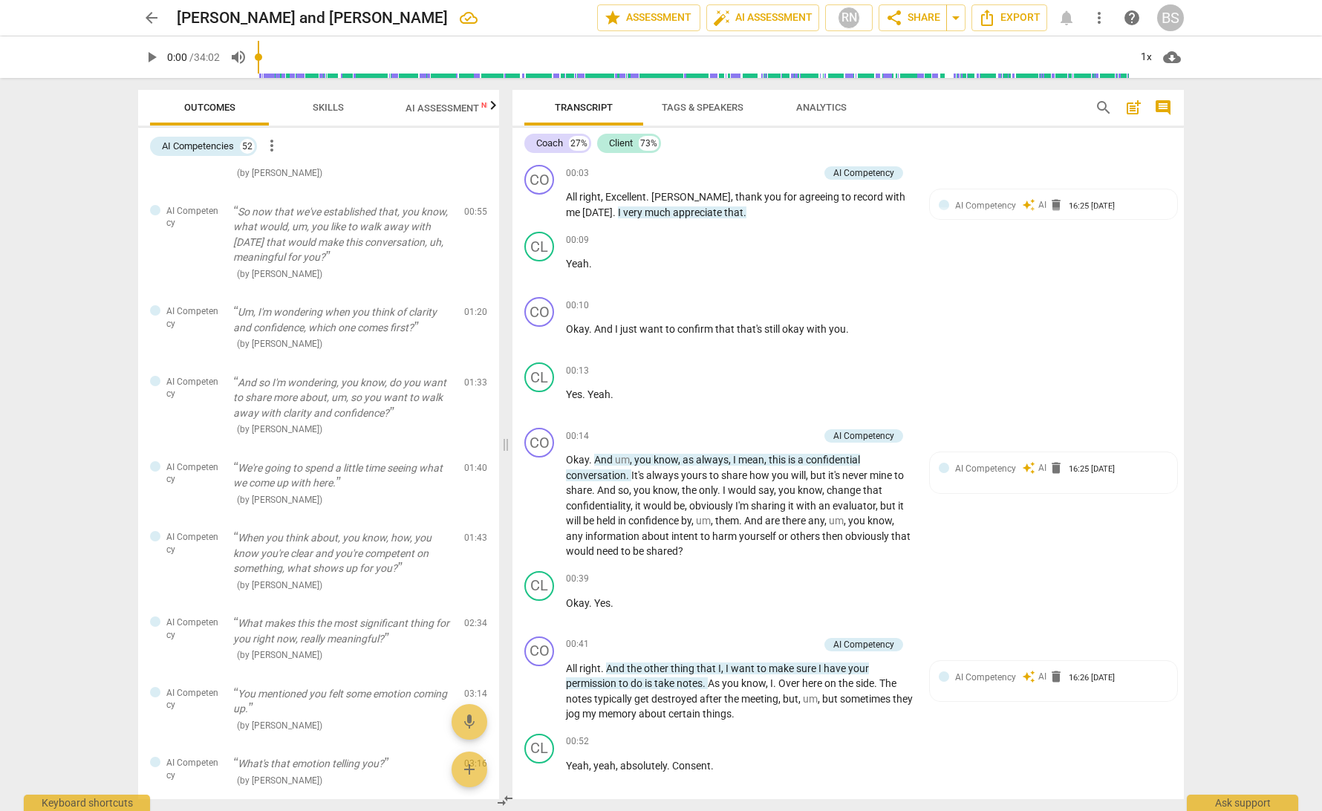
scroll to position [0, 0]
click at [587, 108] on span "Transcript" at bounding box center [584, 107] width 58 height 11
click at [212, 146] on div "AI Competencies" at bounding box center [198, 146] width 72 height 15
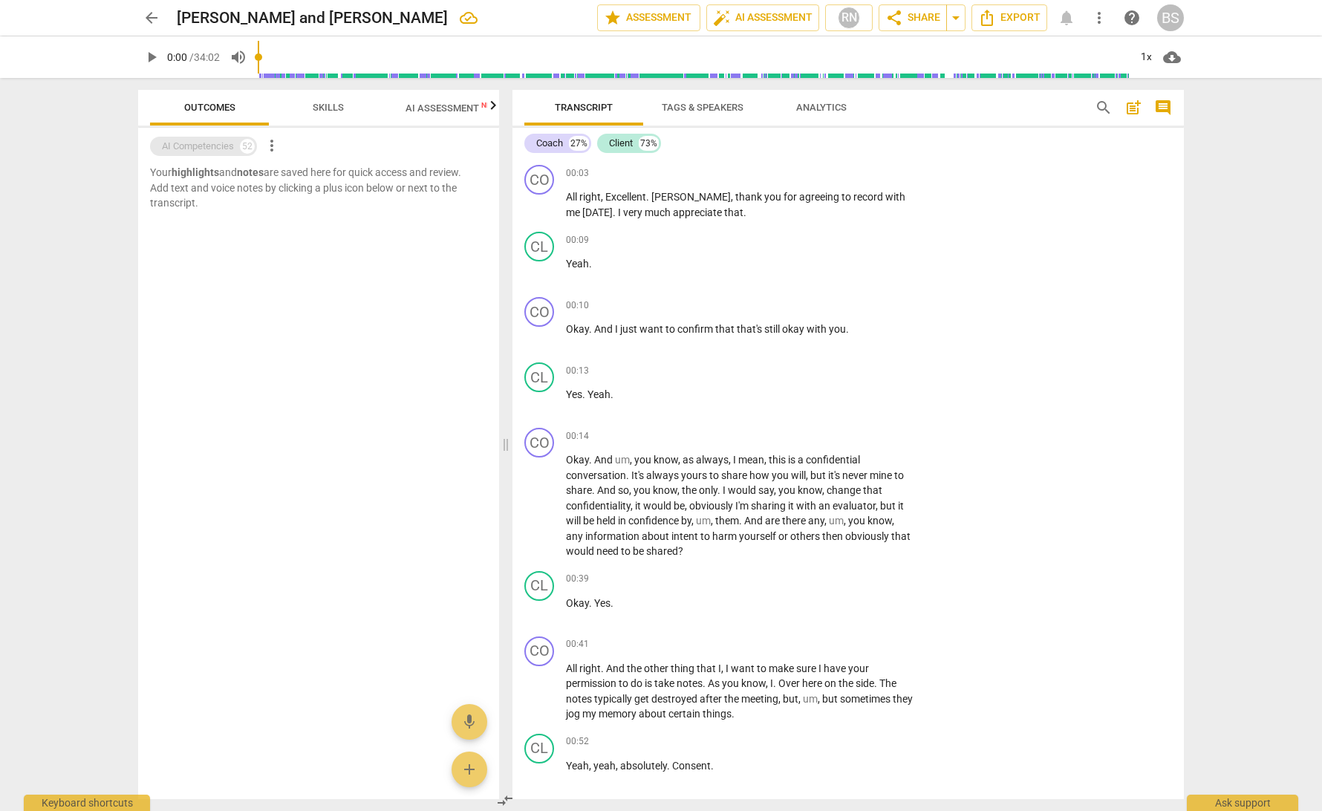
click at [209, 145] on div "AI Competencies" at bounding box center [198, 146] width 72 height 15
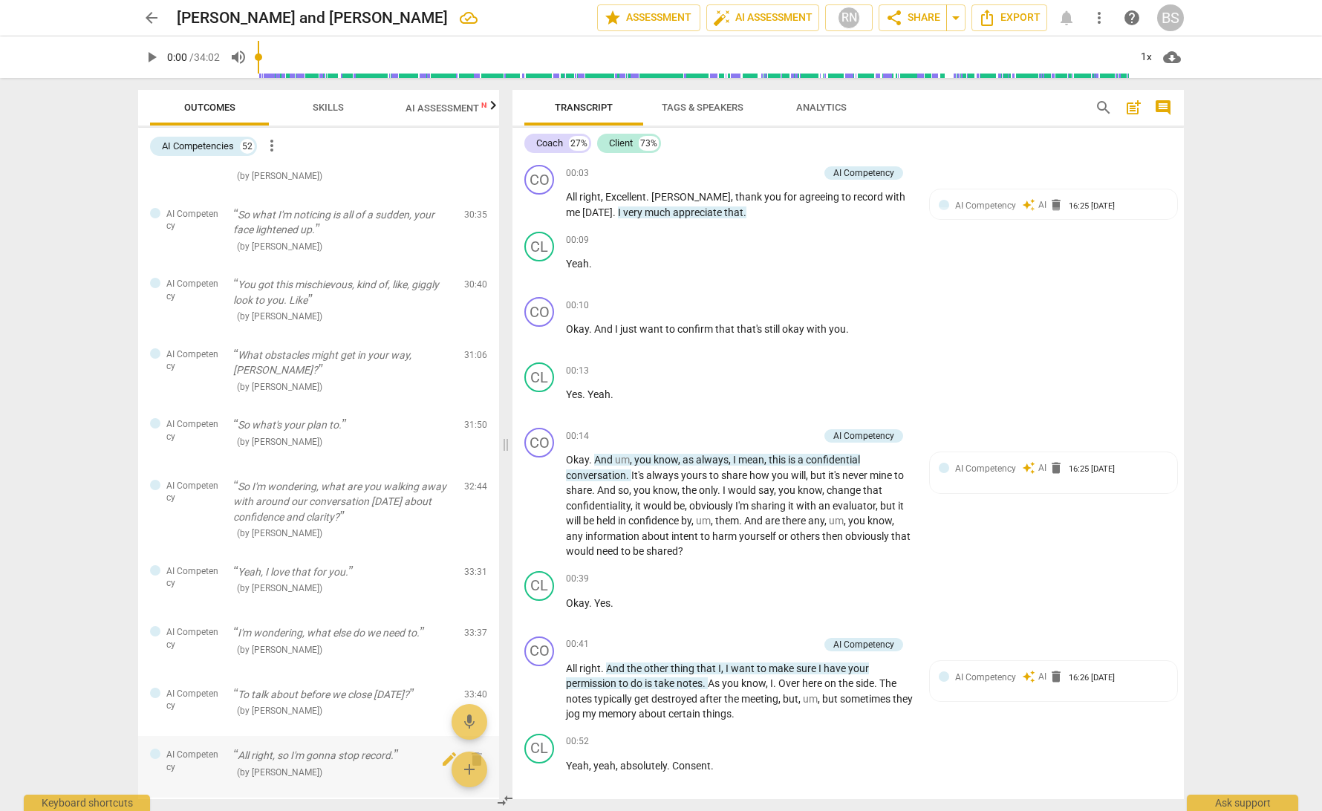
click at [295, 736] on div "AI Competency All right, so I'm gonna stop record. ( by [PERSON_NAME] ) 33:58 e…" at bounding box center [318, 767] width 361 height 62
click at [823, 105] on span "Analytics" at bounding box center [821, 107] width 50 height 11
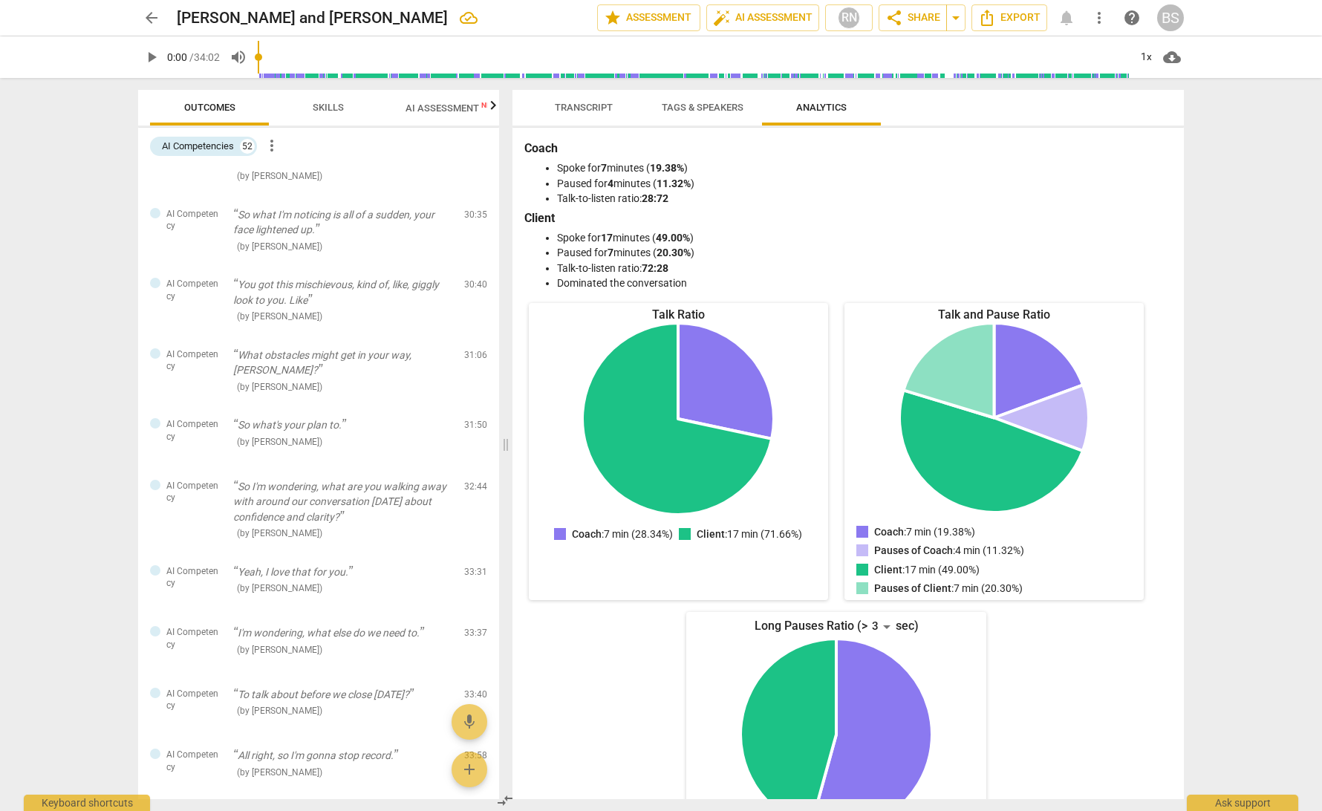
click at [595, 103] on span "Transcript" at bounding box center [584, 107] width 58 height 11
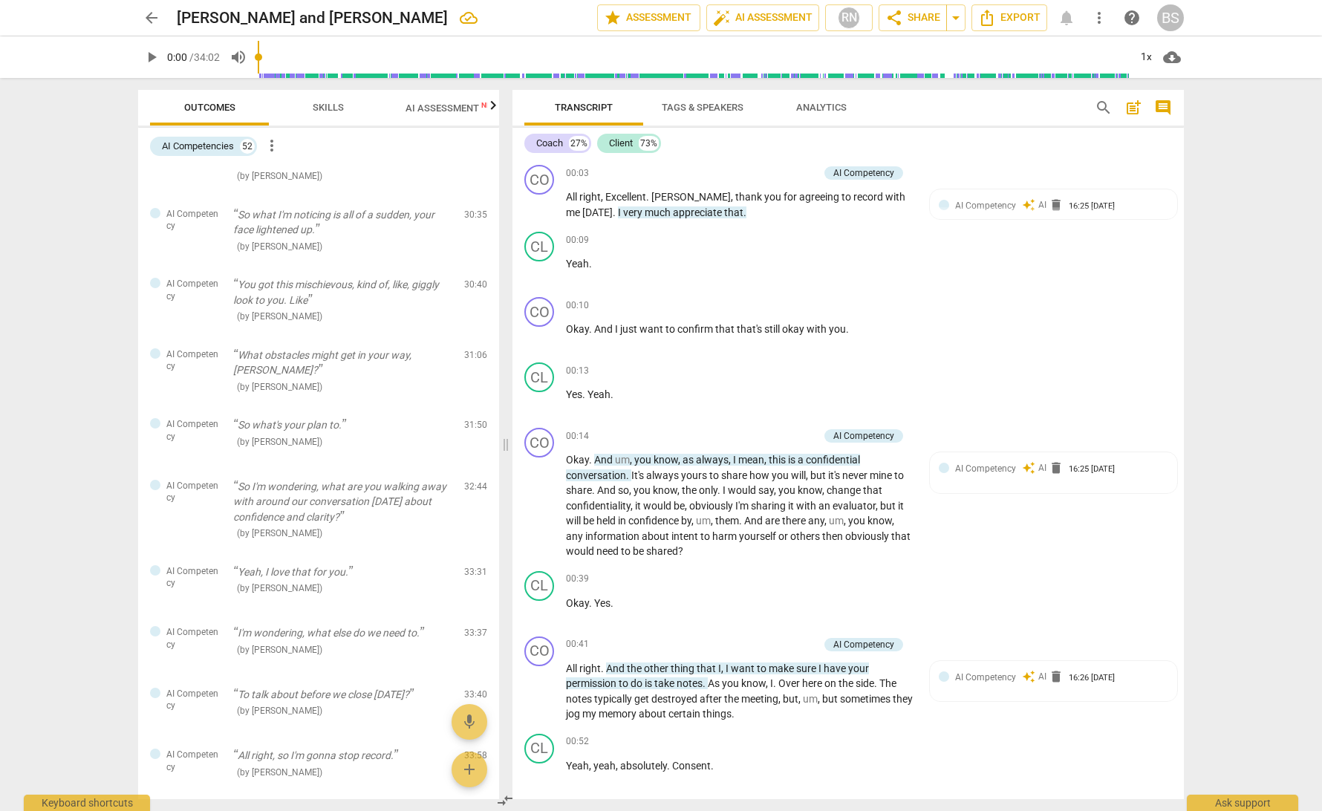
click at [1161, 109] on span "comment" at bounding box center [1163, 108] width 18 height 18
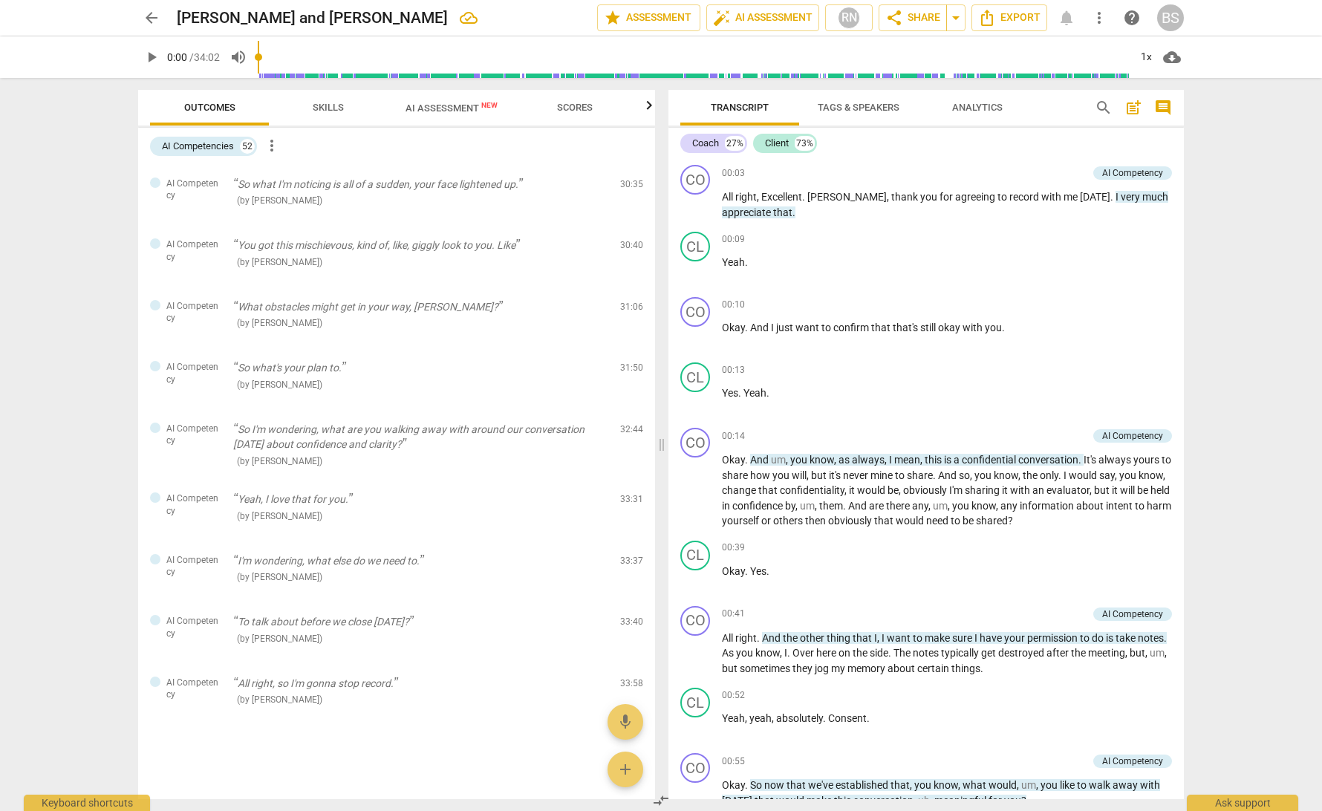
click at [1128, 108] on span "post_add" at bounding box center [1133, 108] width 18 height 18
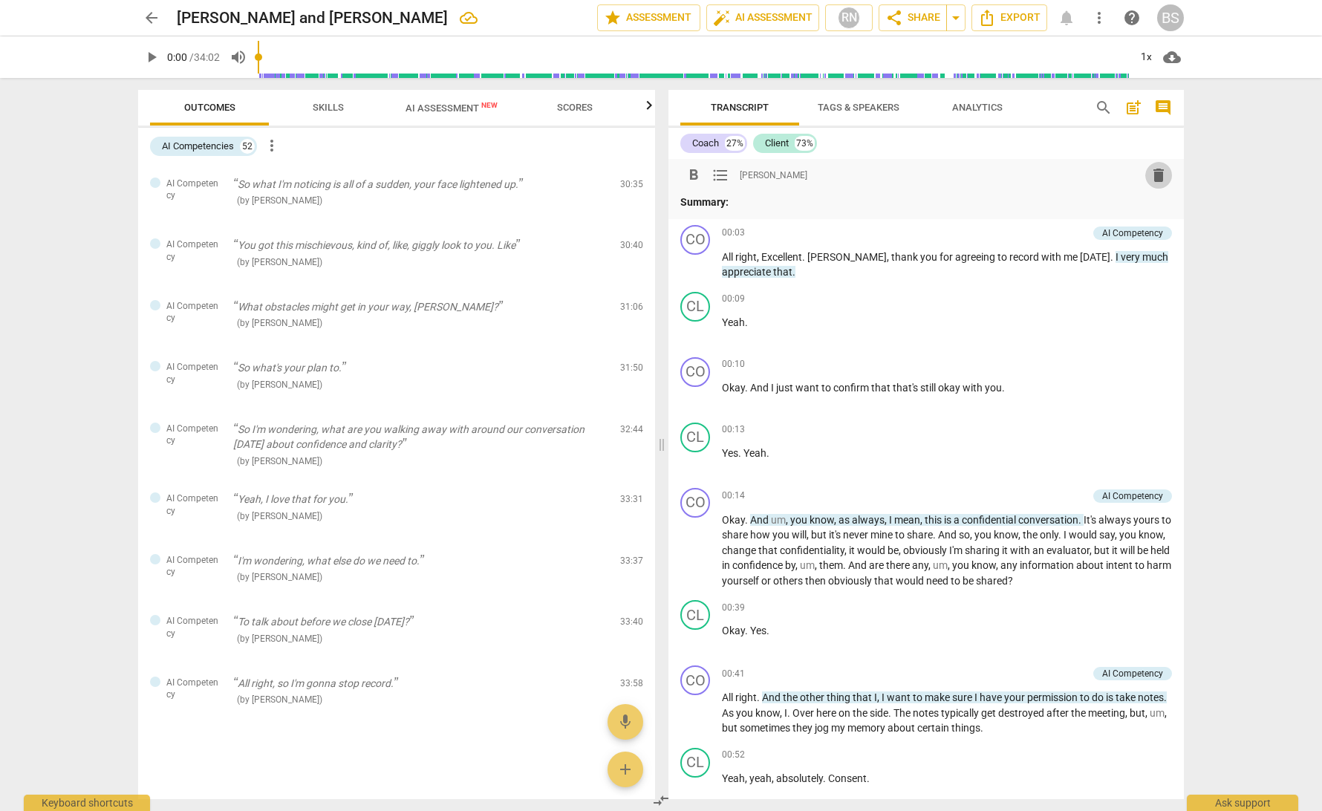
click at [1149, 176] on span "delete" at bounding box center [1158, 175] width 18 height 18
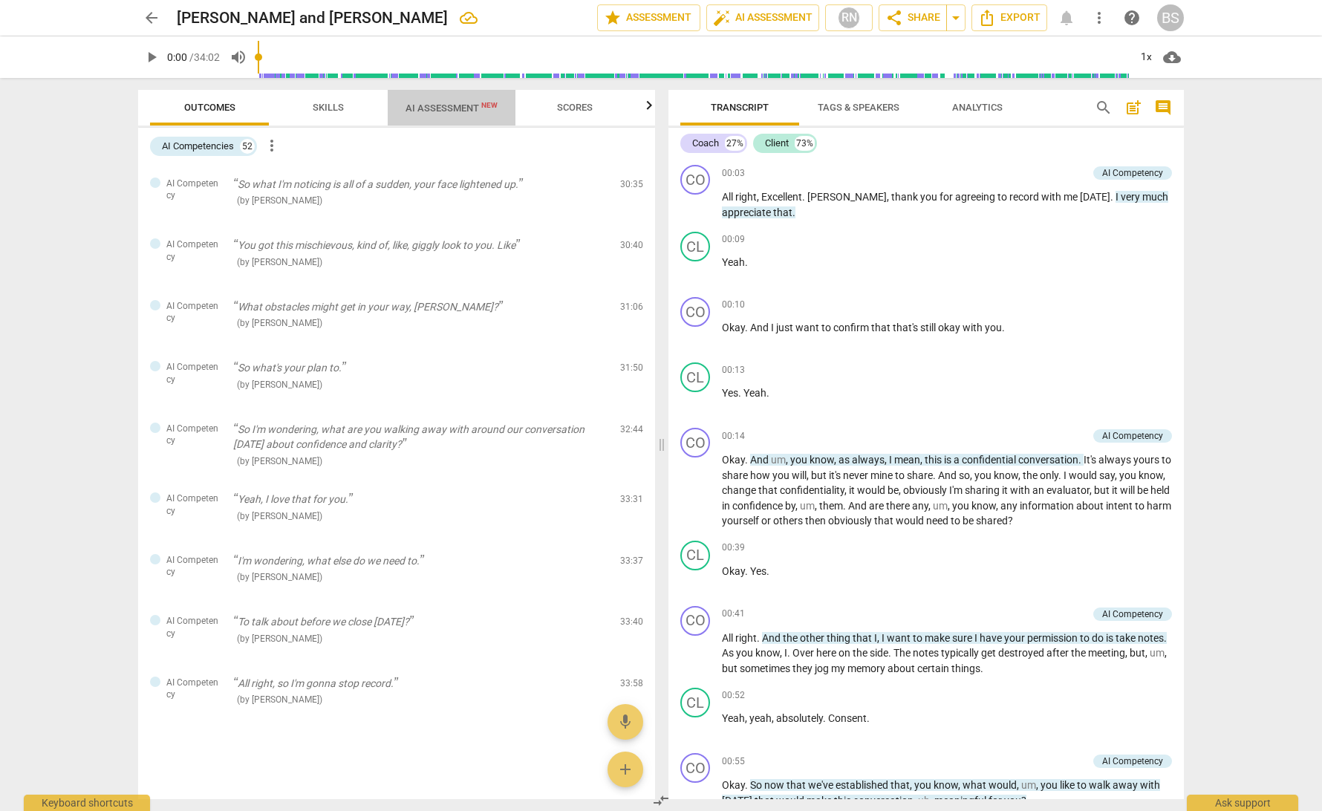
click at [437, 107] on span "AI Assessment New" at bounding box center [451, 107] width 92 height 11
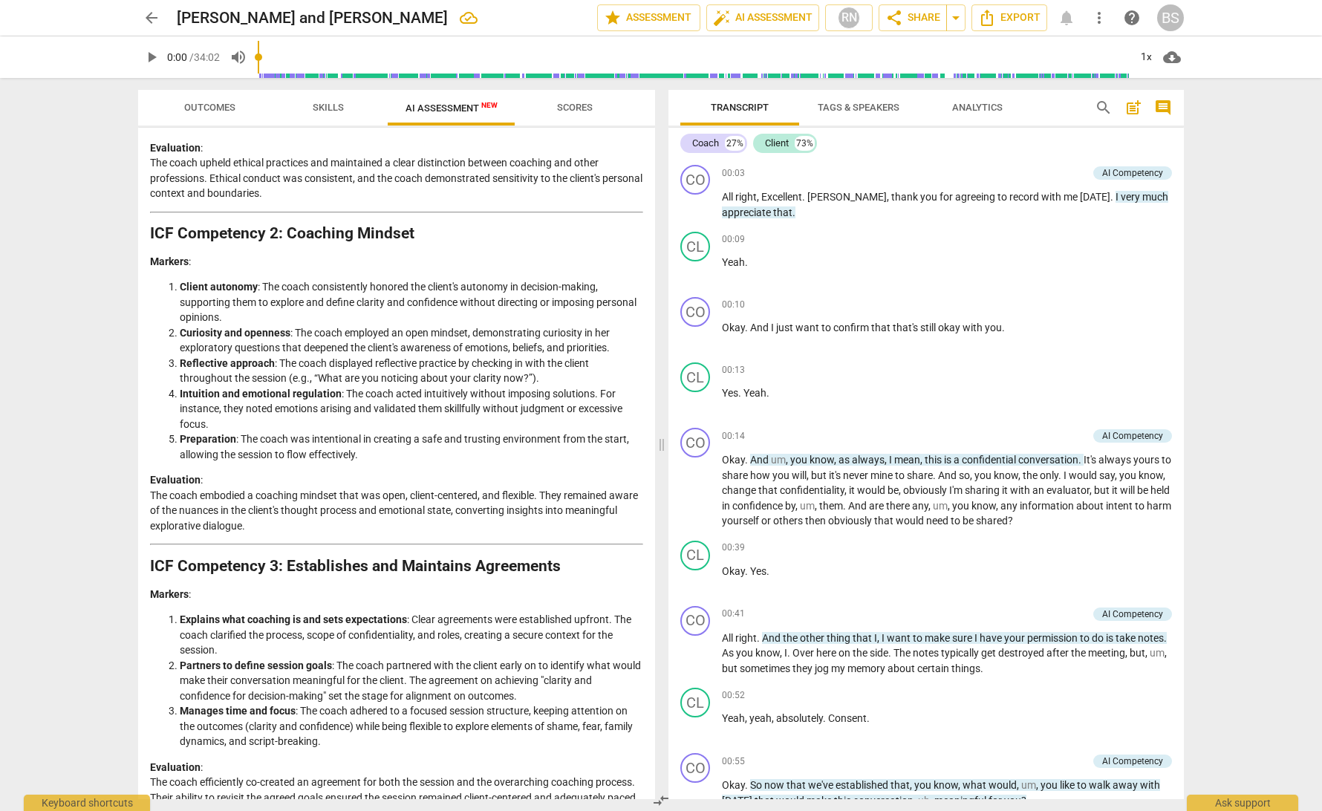
scroll to position [227, 0]
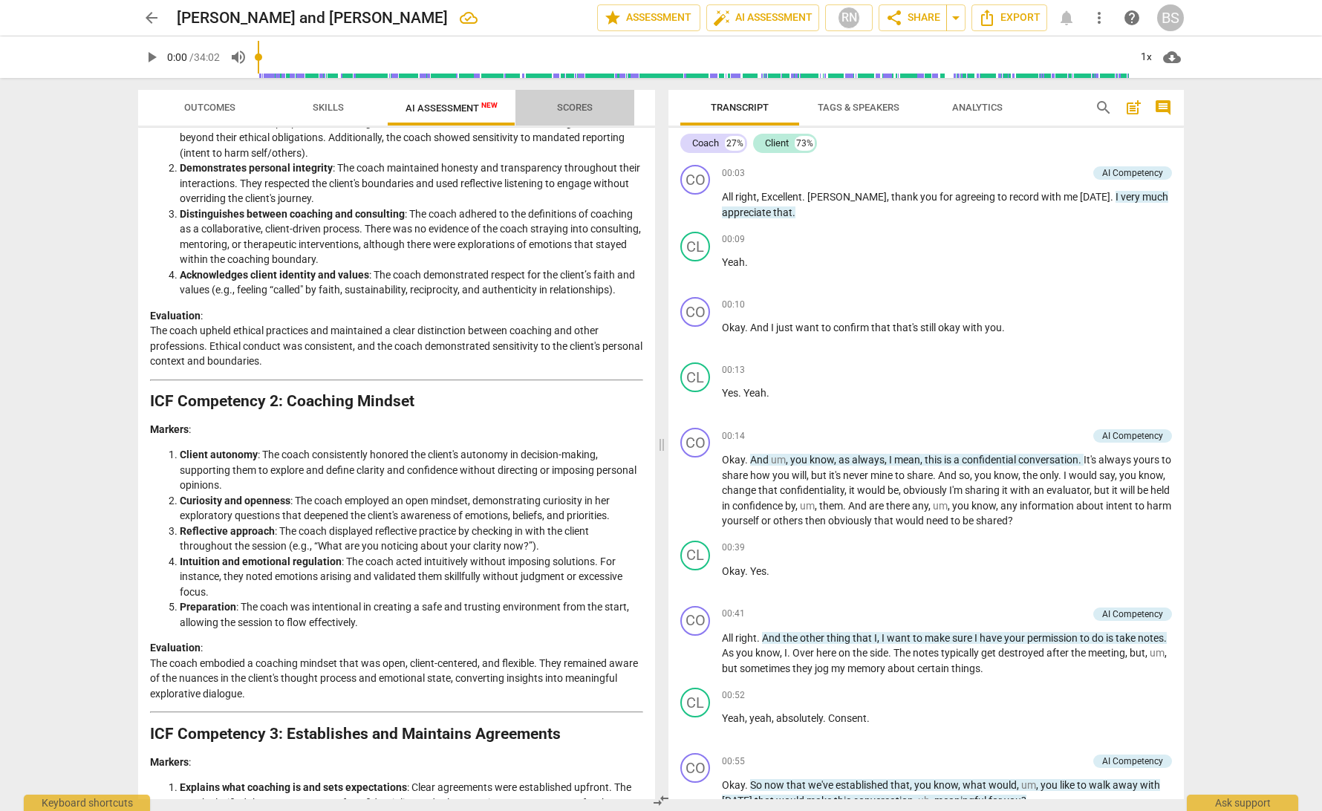
click at [581, 108] on span "Scores" at bounding box center [575, 107] width 36 height 11
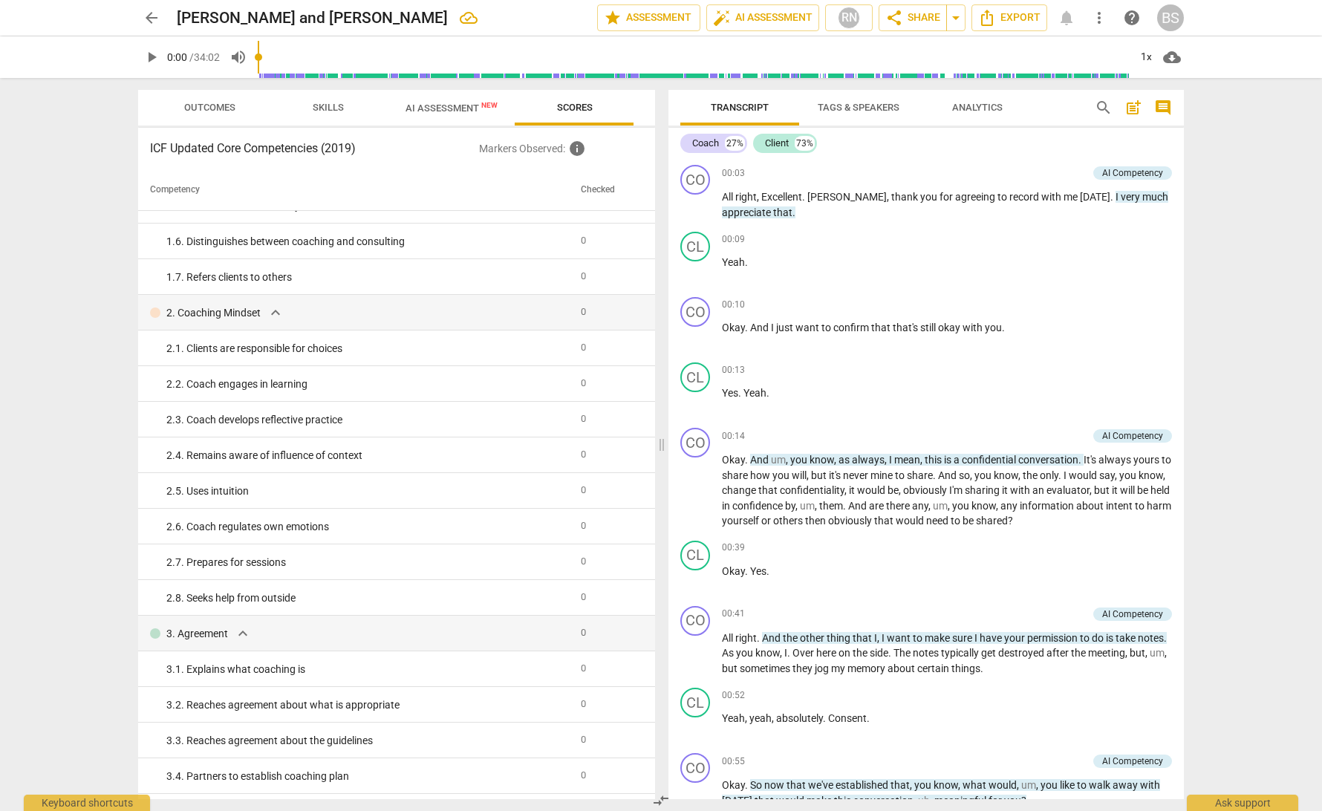
scroll to position [167, 0]
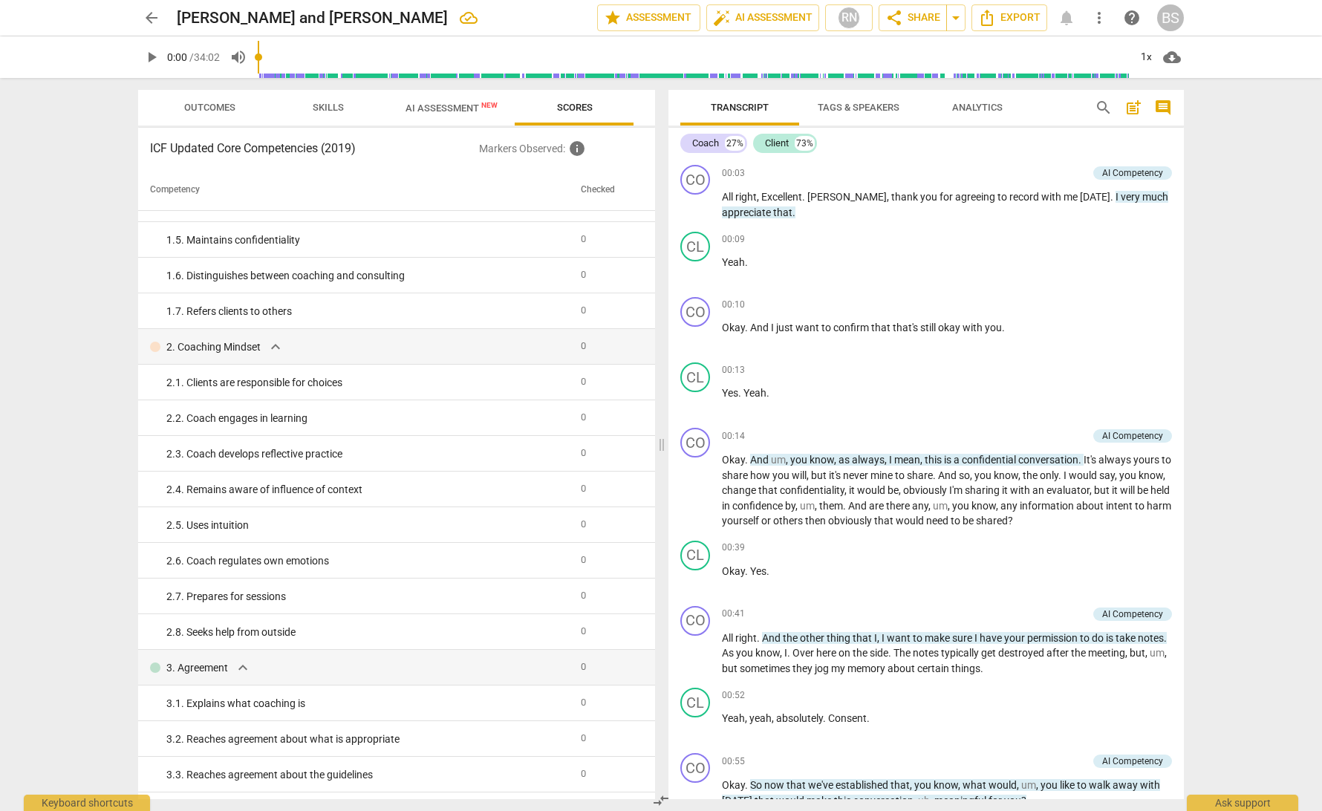
click at [327, 106] on span "Skills" at bounding box center [328, 107] width 31 height 11
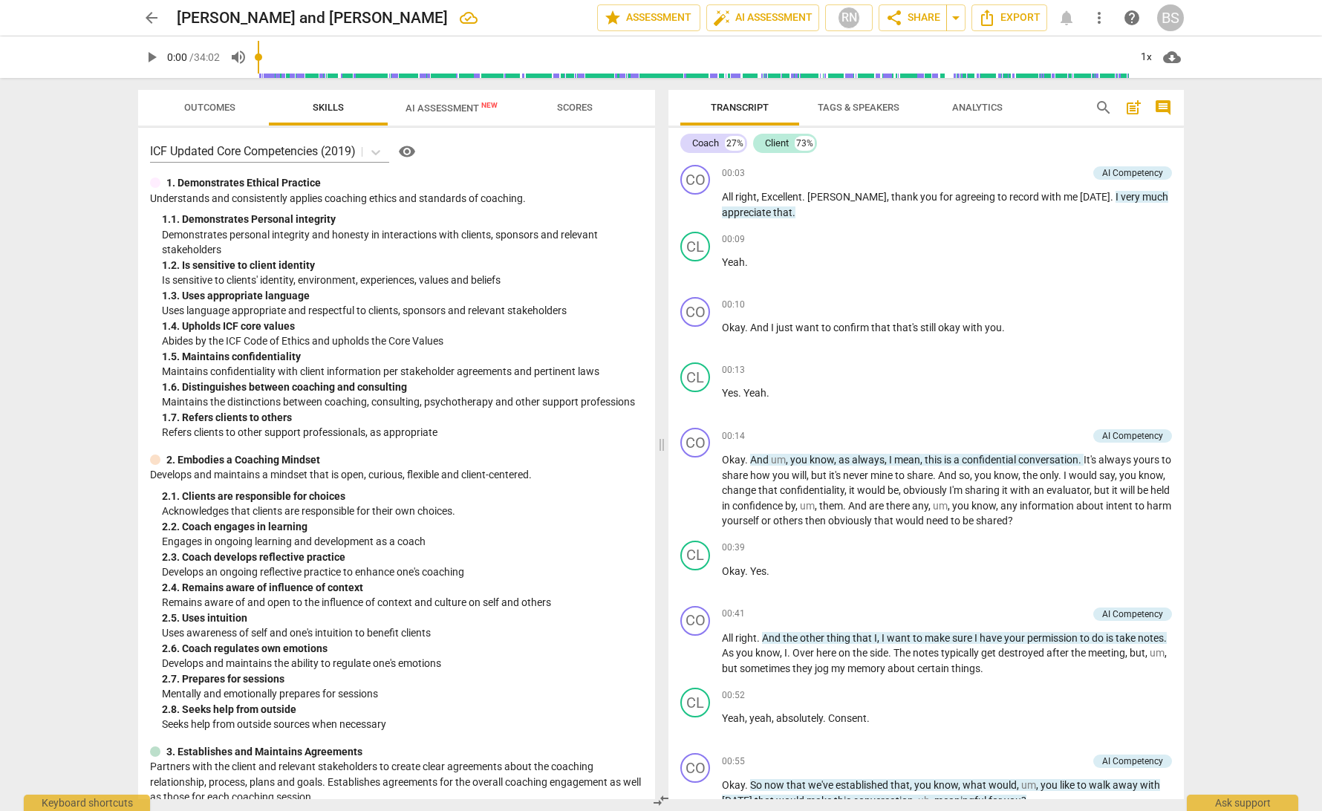
click at [575, 105] on span "Scores" at bounding box center [575, 107] width 36 height 11
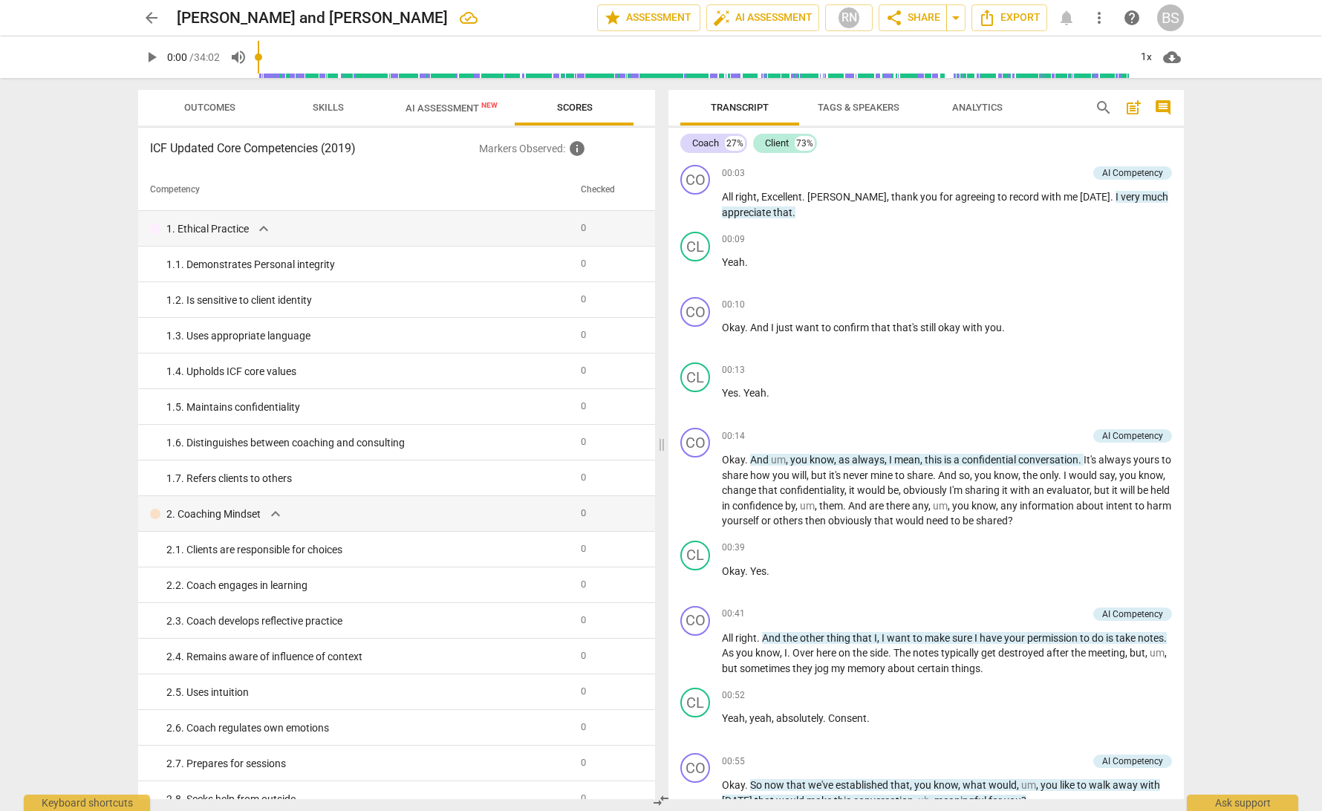
click at [321, 110] on span "Skills" at bounding box center [328, 107] width 31 height 11
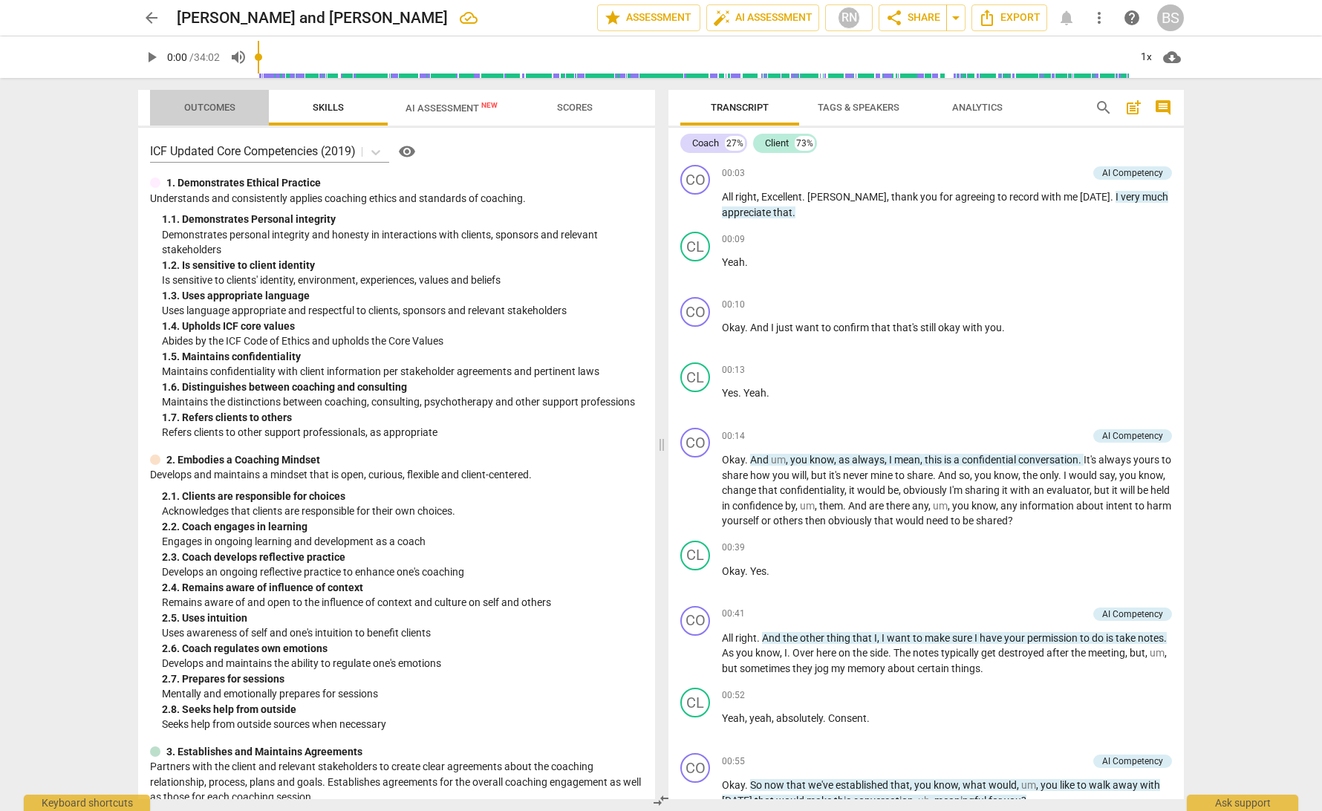
click at [196, 108] on span "Outcomes" at bounding box center [209, 107] width 51 height 11
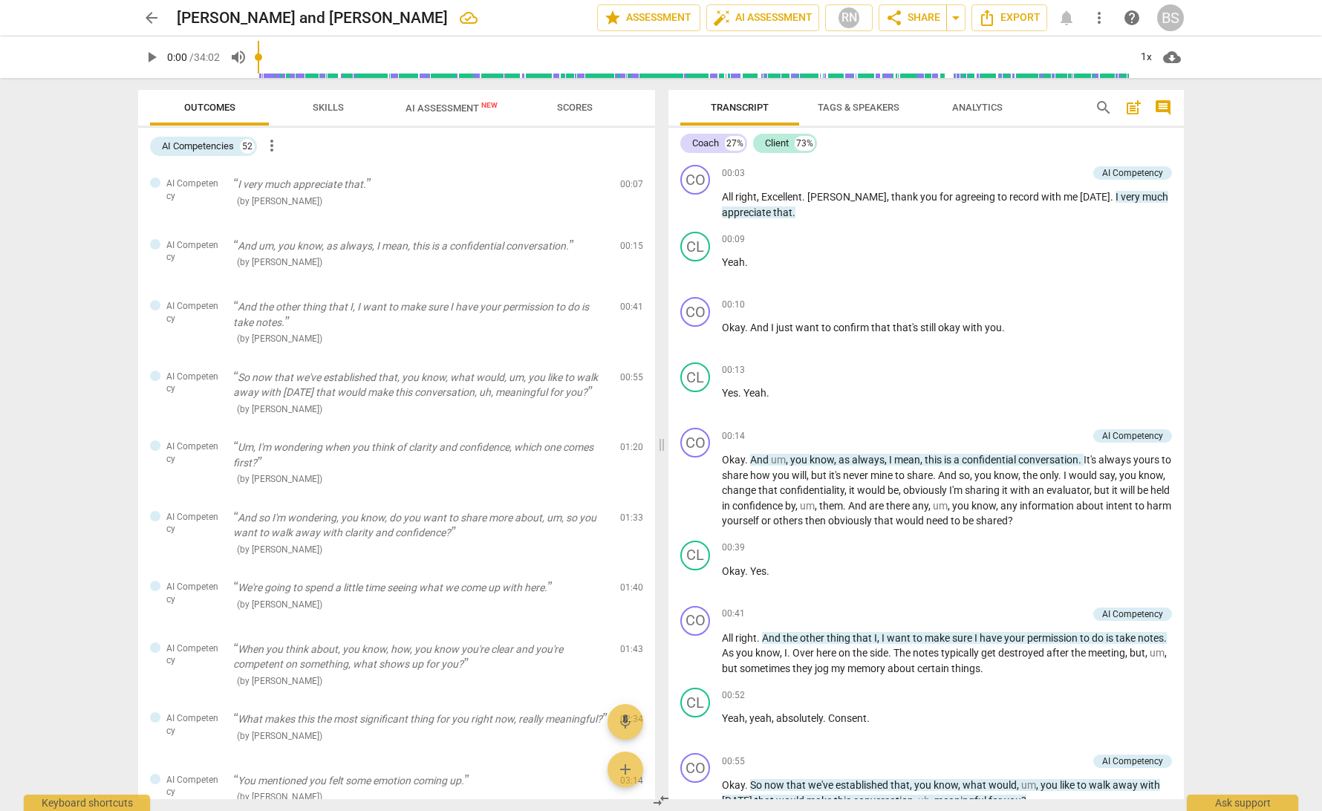
scroll to position [1, 0]
click at [270, 146] on span "more_vert" at bounding box center [272, 146] width 18 height 18
click at [295, 148] on li "Uncheck all" at bounding box center [306, 145] width 84 height 36
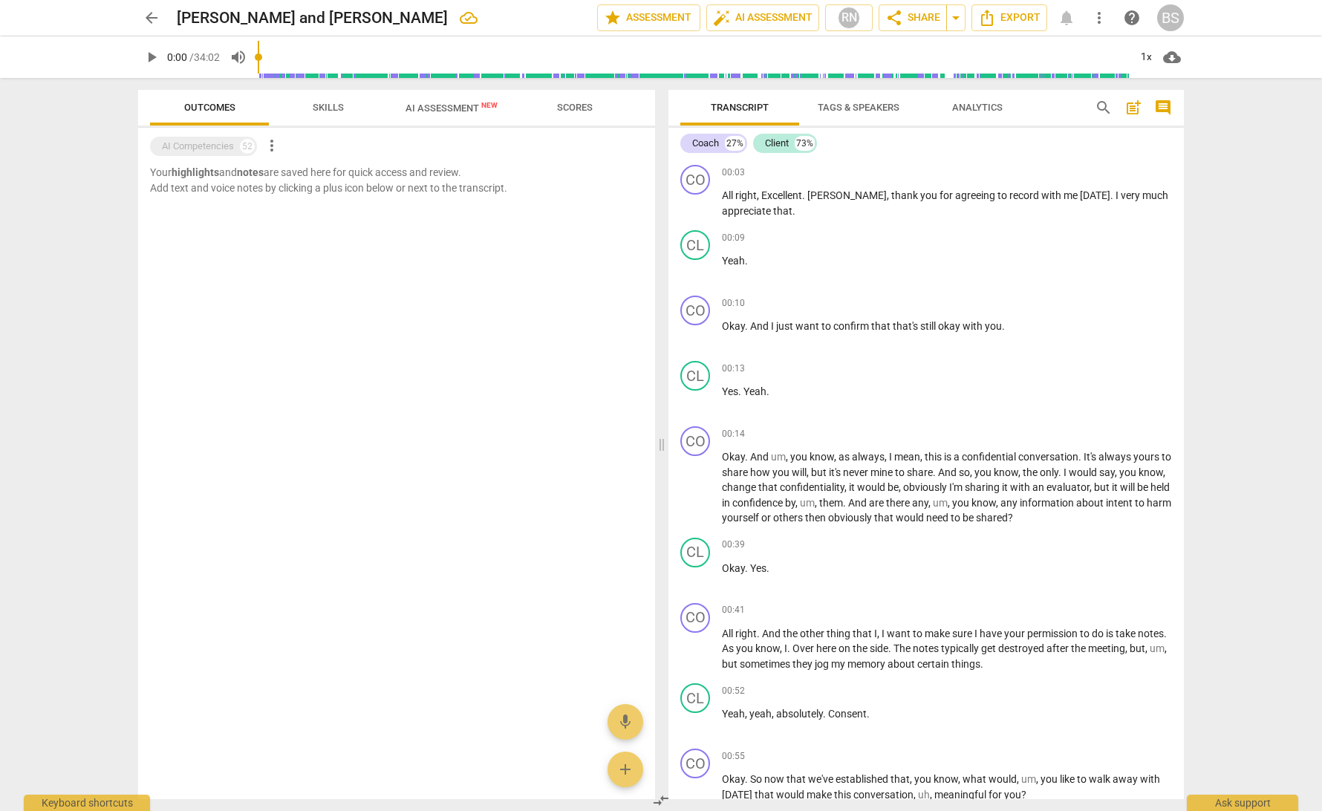
click at [391, 367] on div "Your highlights and notes are saved here for quick access and review. Add text …" at bounding box center [396, 482] width 517 height 634
